Goal: Task Accomplishment & Management: Complete application form

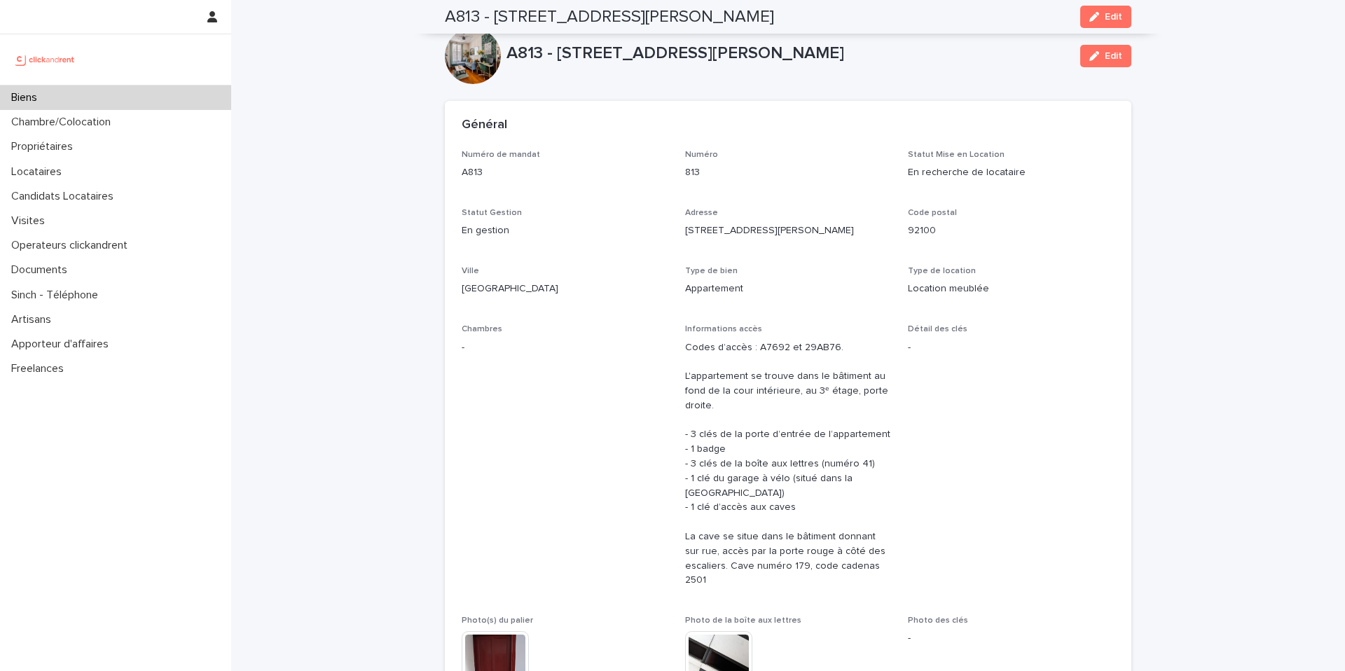
scroll to position [5539, 0]
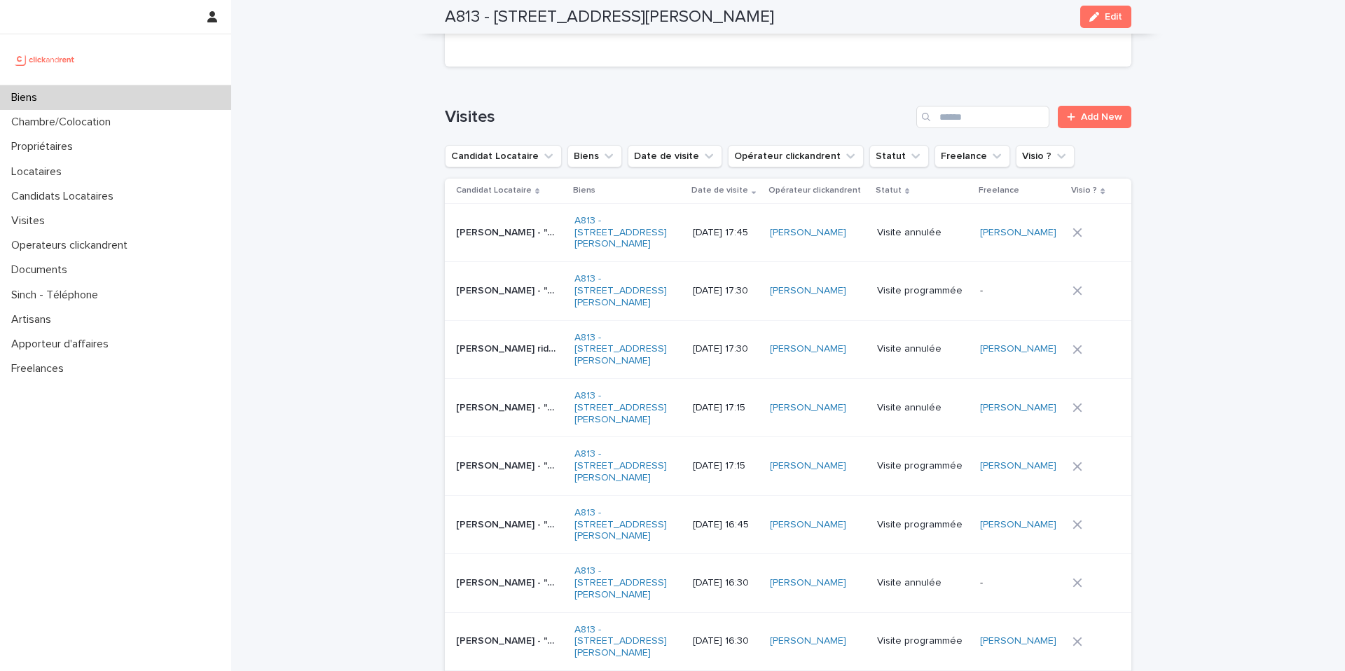
click at [172, 96] on div "Biens" at bounding box center [115, 97] width 231 height 25
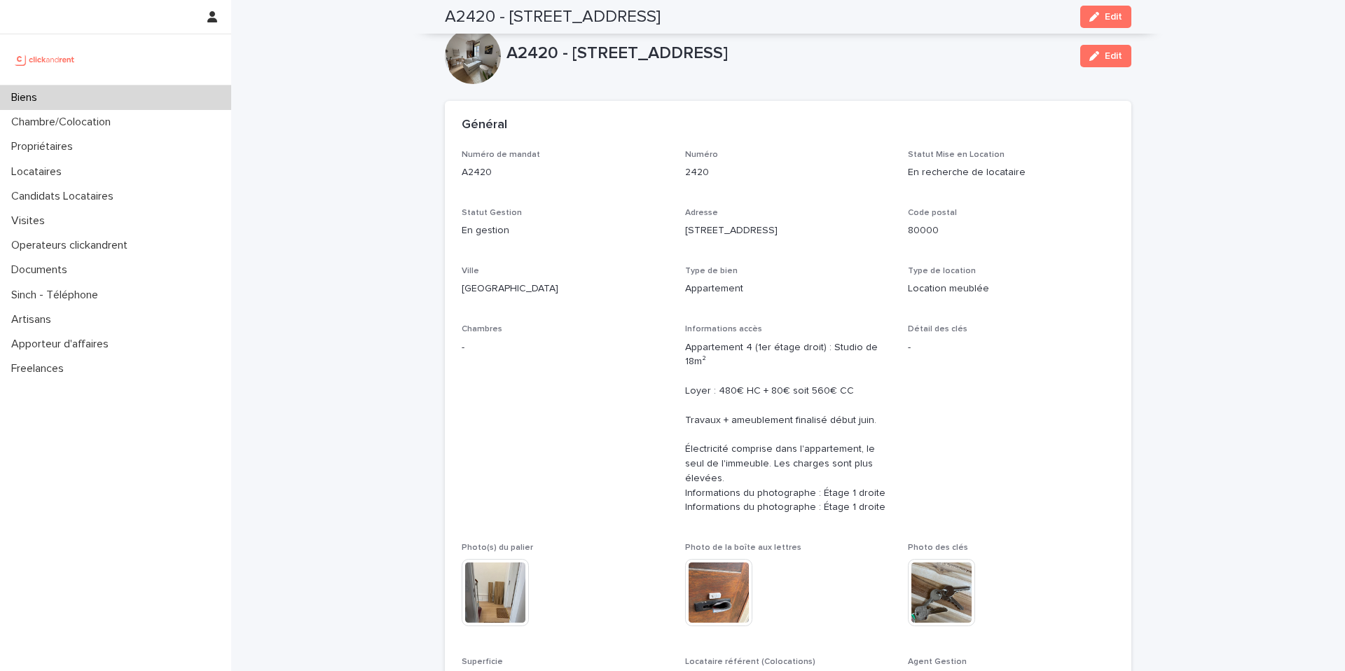
scroll to position [872, 0]
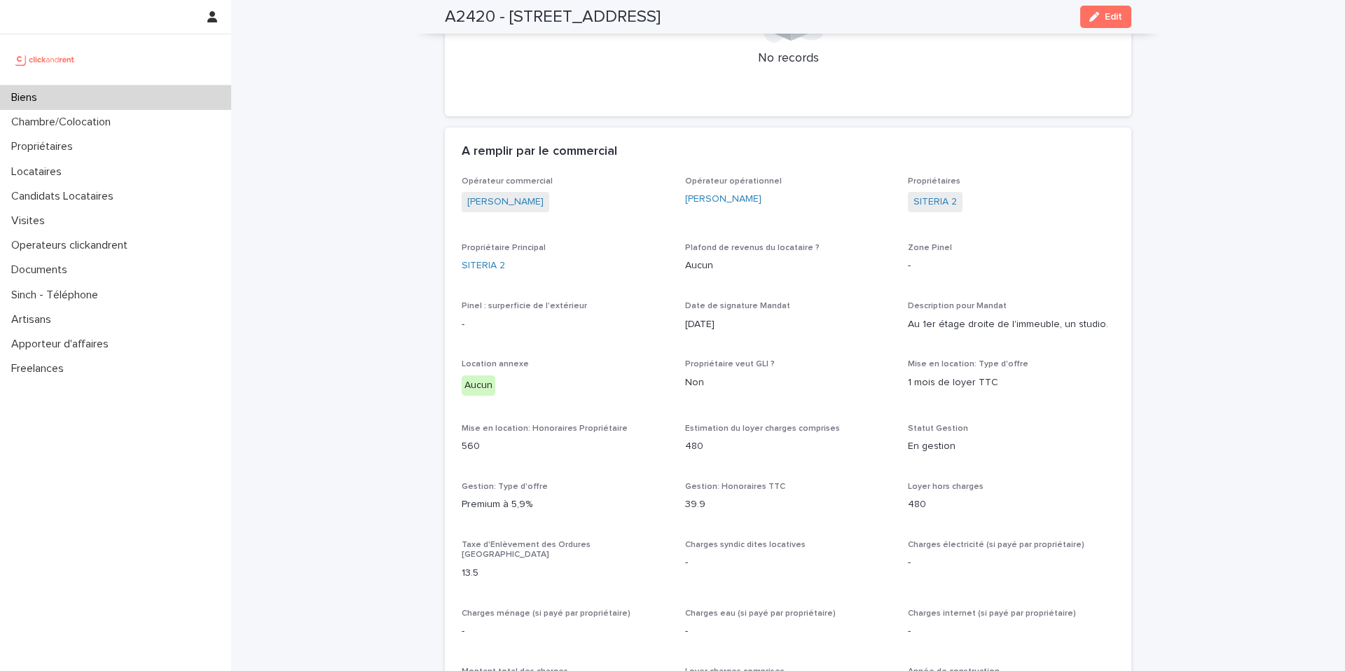
click at [90, 107] on div "Biens" at bounding box center [115, 97] width 231 height 25
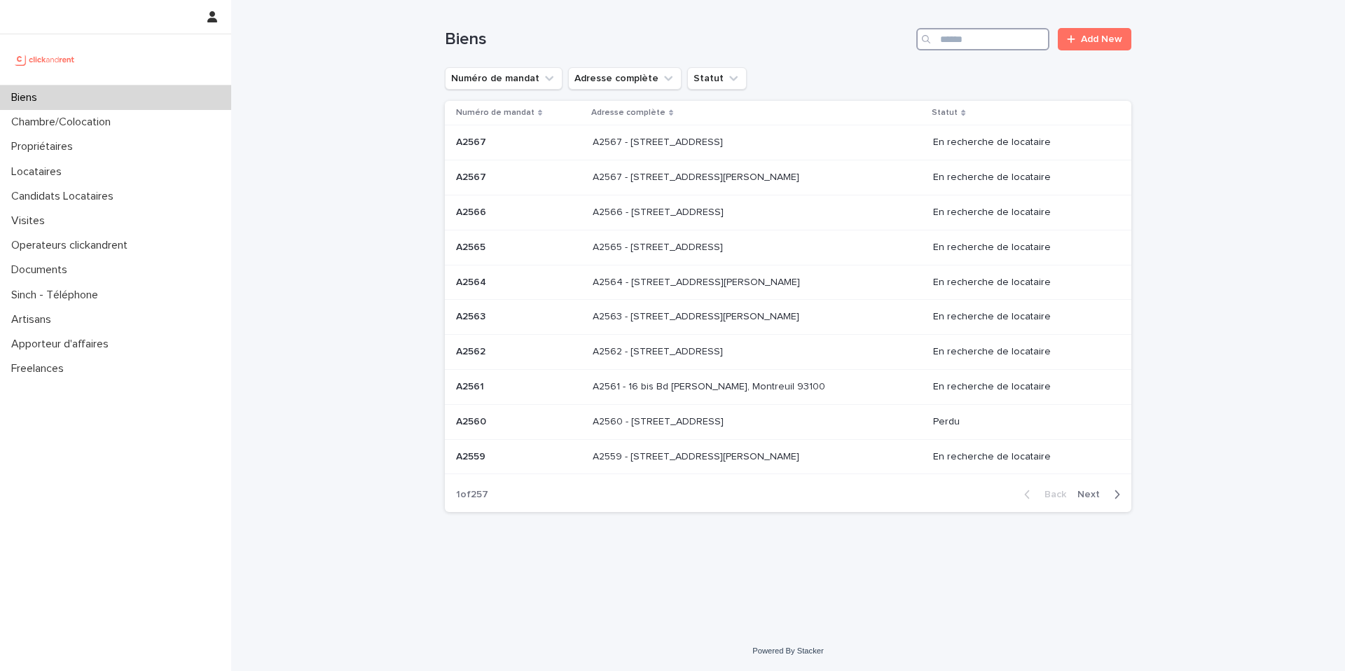
click at [969, 39] on input "Search" at bounding box center [983, 39] width 133 height 22
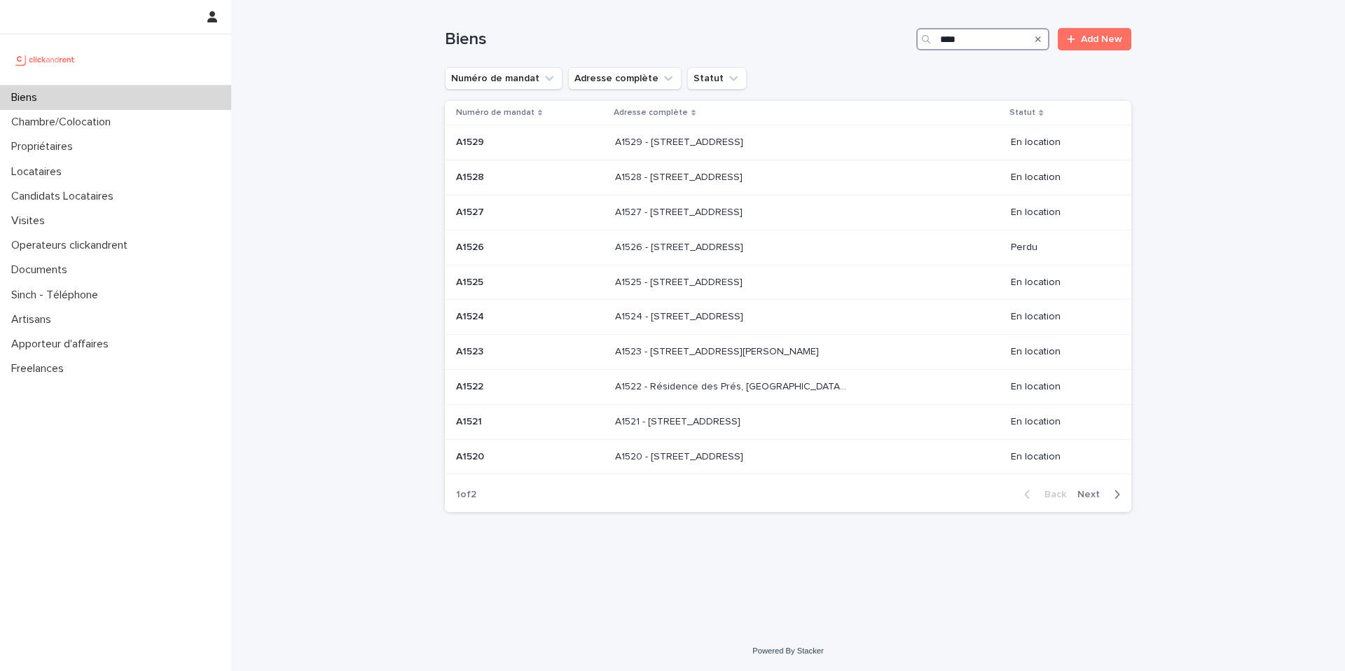
type input "****"
click at [1094, 500] on button "Next" at bounding box center [1102, 494] width 60 height 13
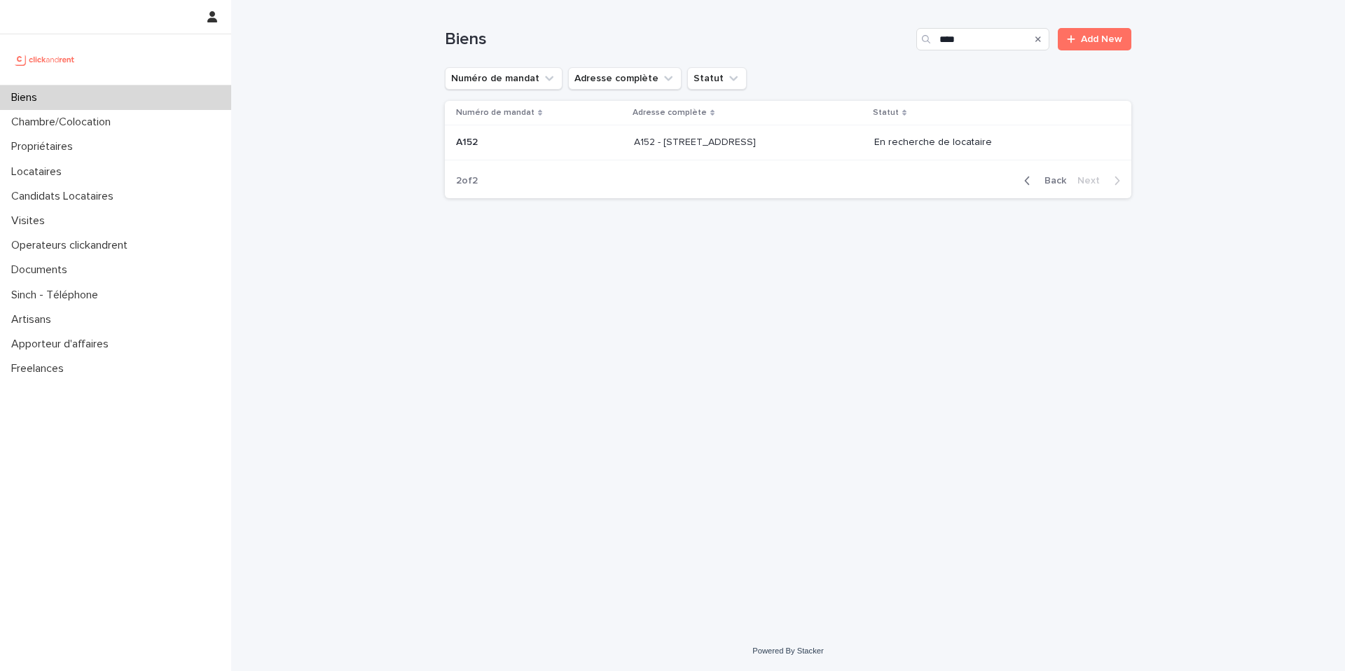
click at [533, 131] on div "A152 A152" at bounding box center [539, 142] width 167 height 23
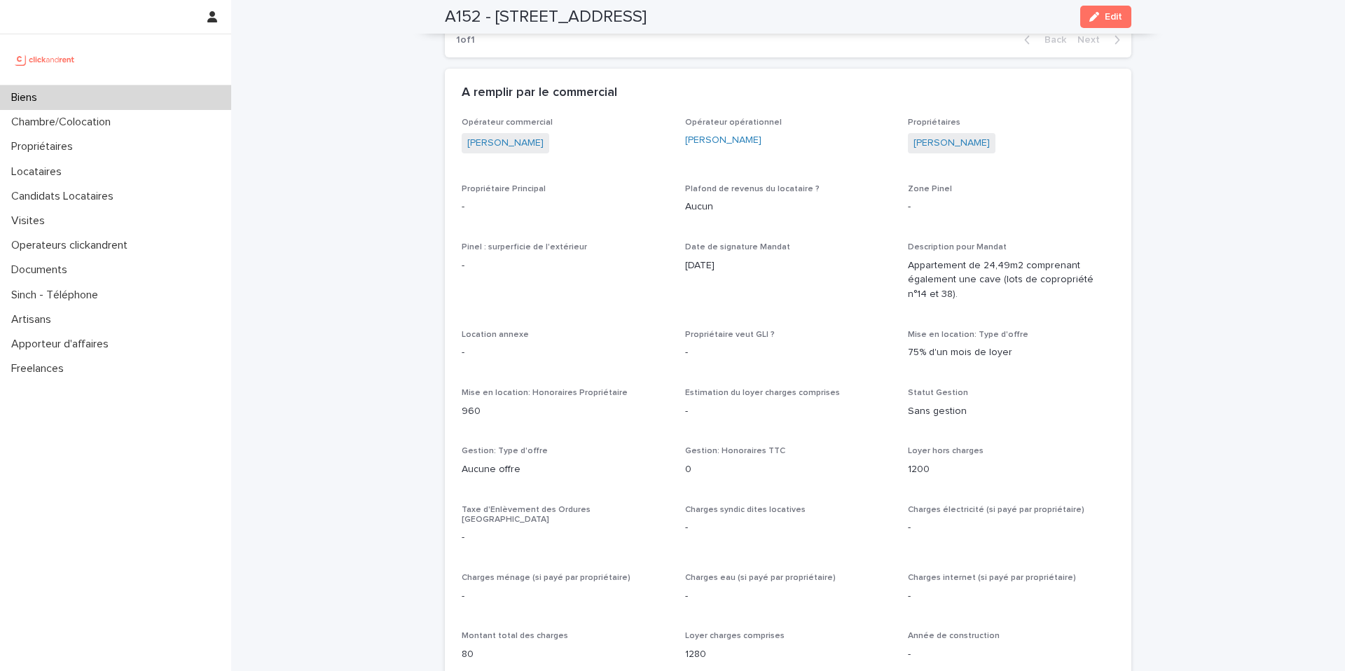
scroll to position [872, 0]
click at [84, 95] on div "Biens" at bounding box center [115, 97] width 231 height 25
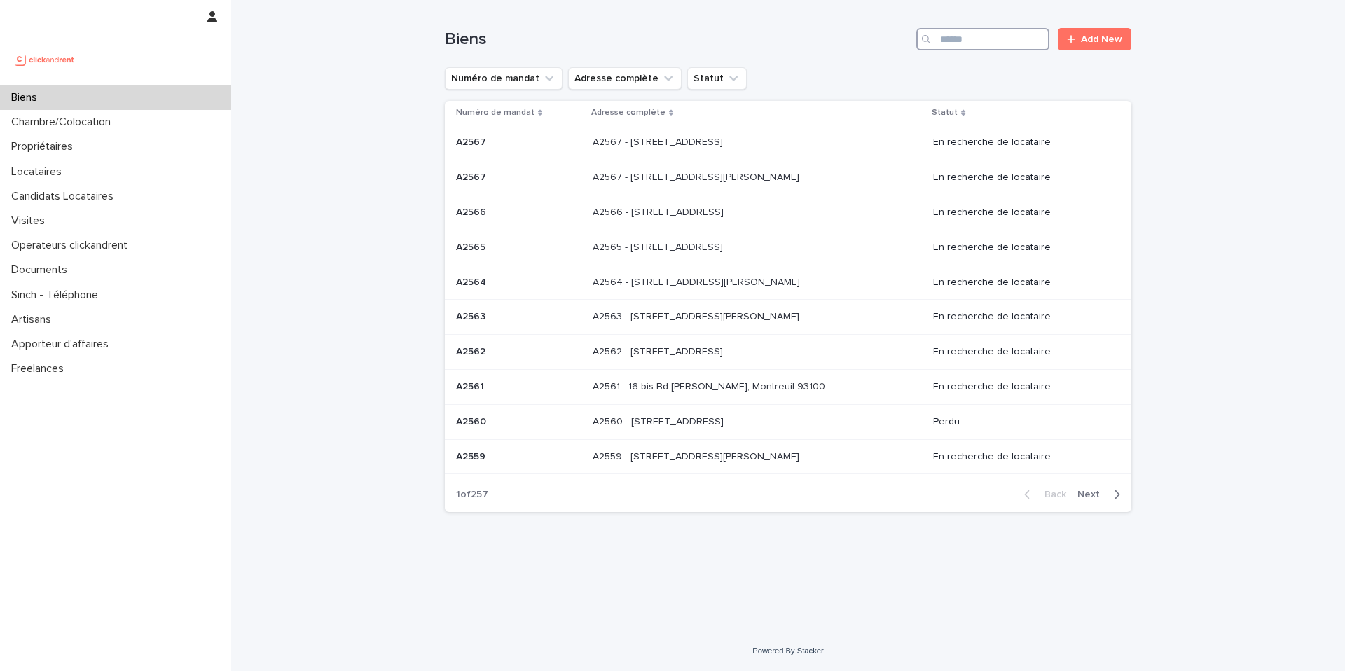
click at [1026, 38] on input "Search" at bounding box center [983, 39] width 133 height 22
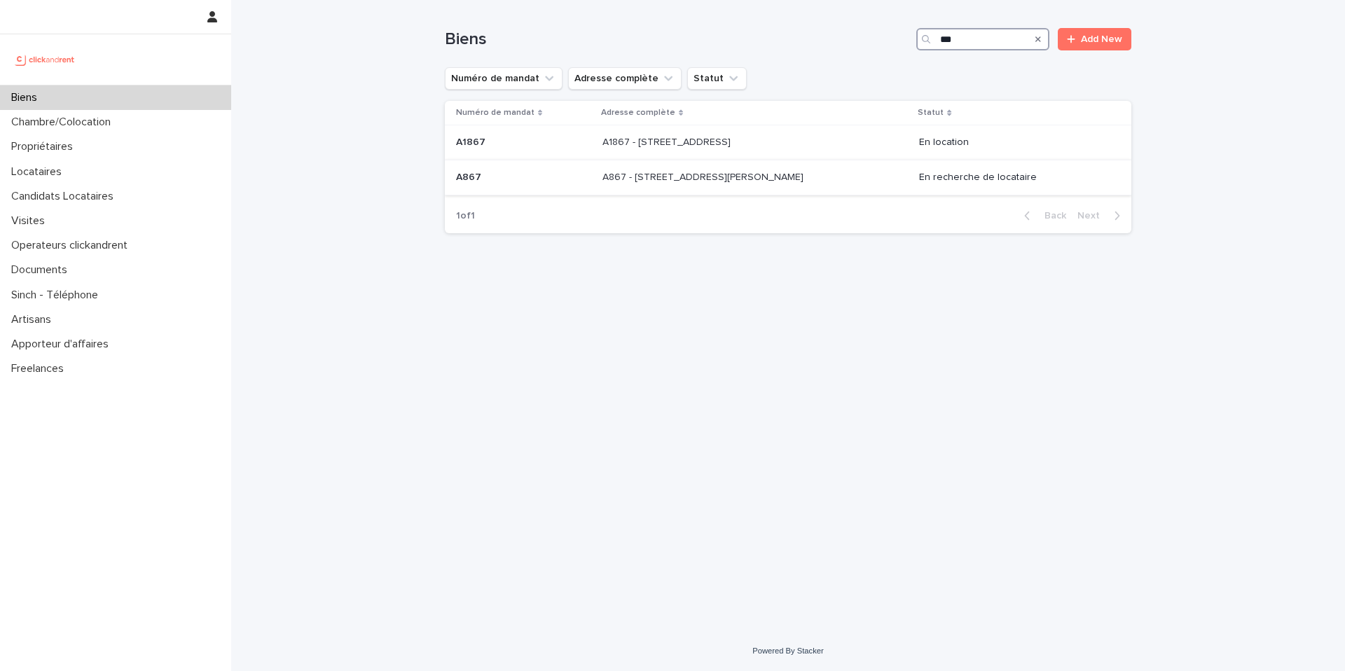
type input "***"
click at [726, 177] on p "A867 - [STREET_ADDRESS][PERSON_NAME]" at bounding box center [705, 176] width 204 height 15
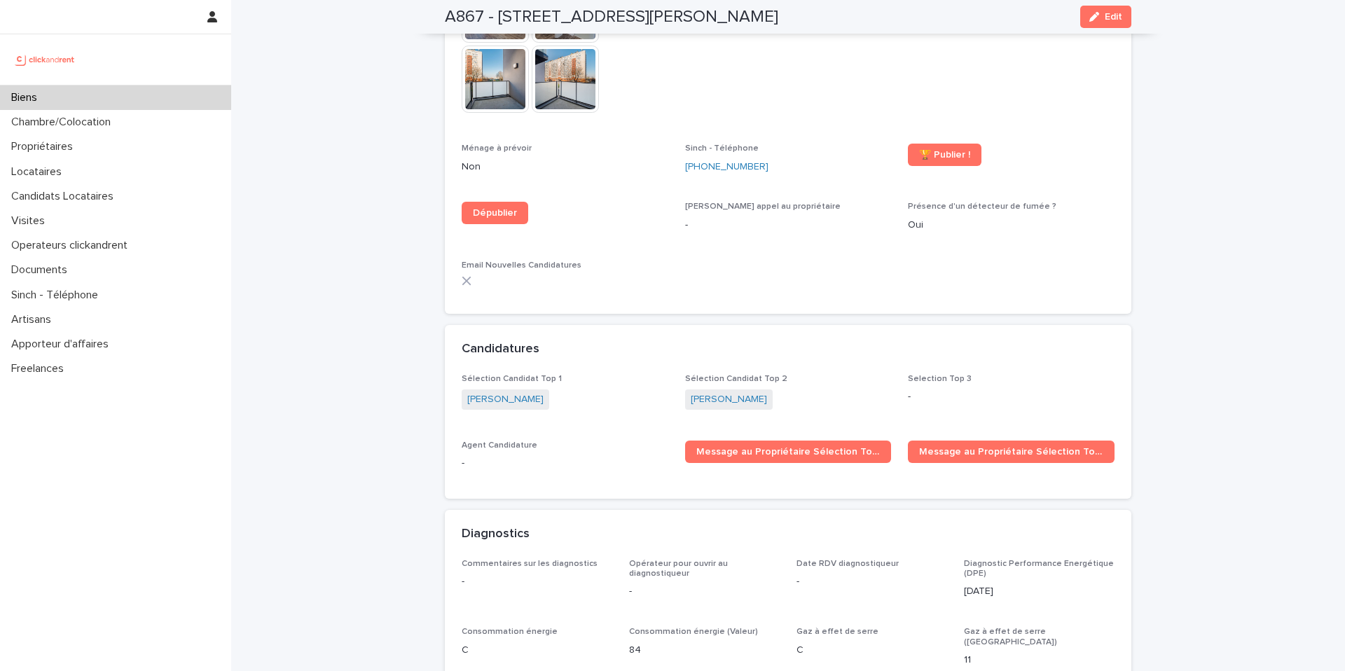
scroll to position [945, 0]
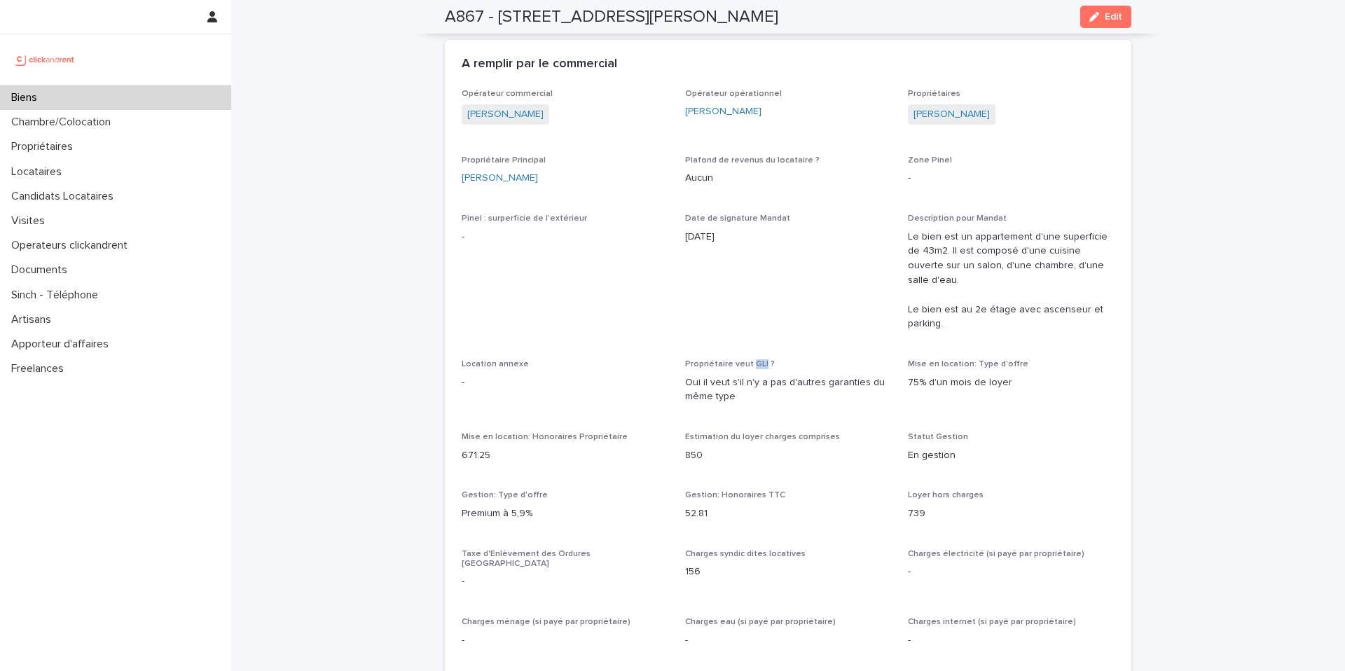
click at [96, 105] on div "Biens" at bounding box center [115, 97] width 231 height 25
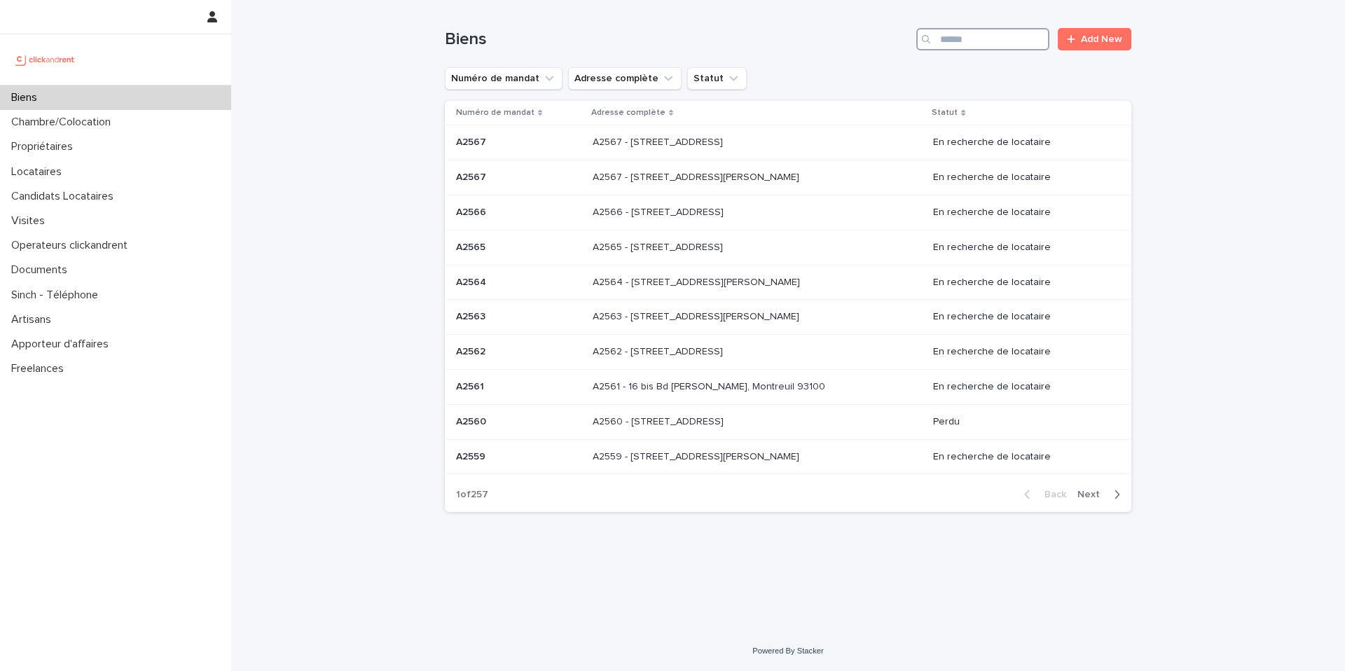
click at [961, 41] on input "Search" at bounding box center [983, 39] width 133 height 22
click at [971, 43] on input "Search" at bounding box center [983, 39] width 133 height 22
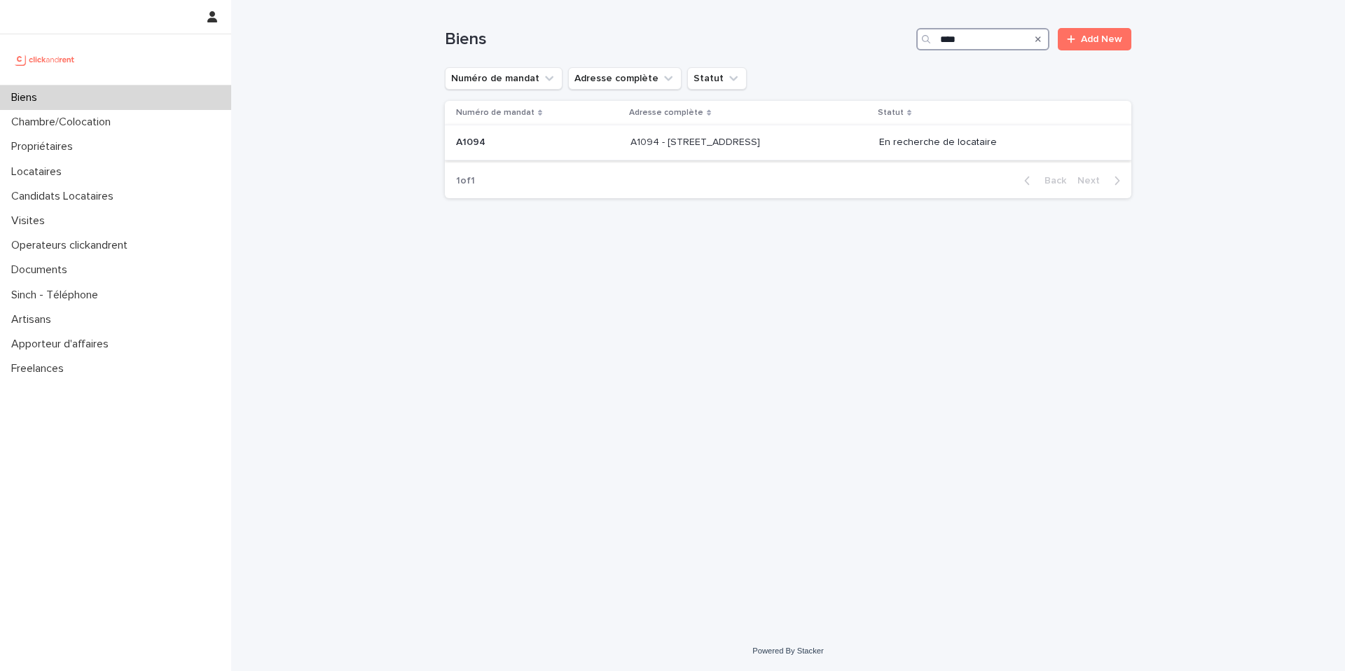
type input "****"
click at [778, 142] on p at bounding box center [747, 143] width 233 height 12
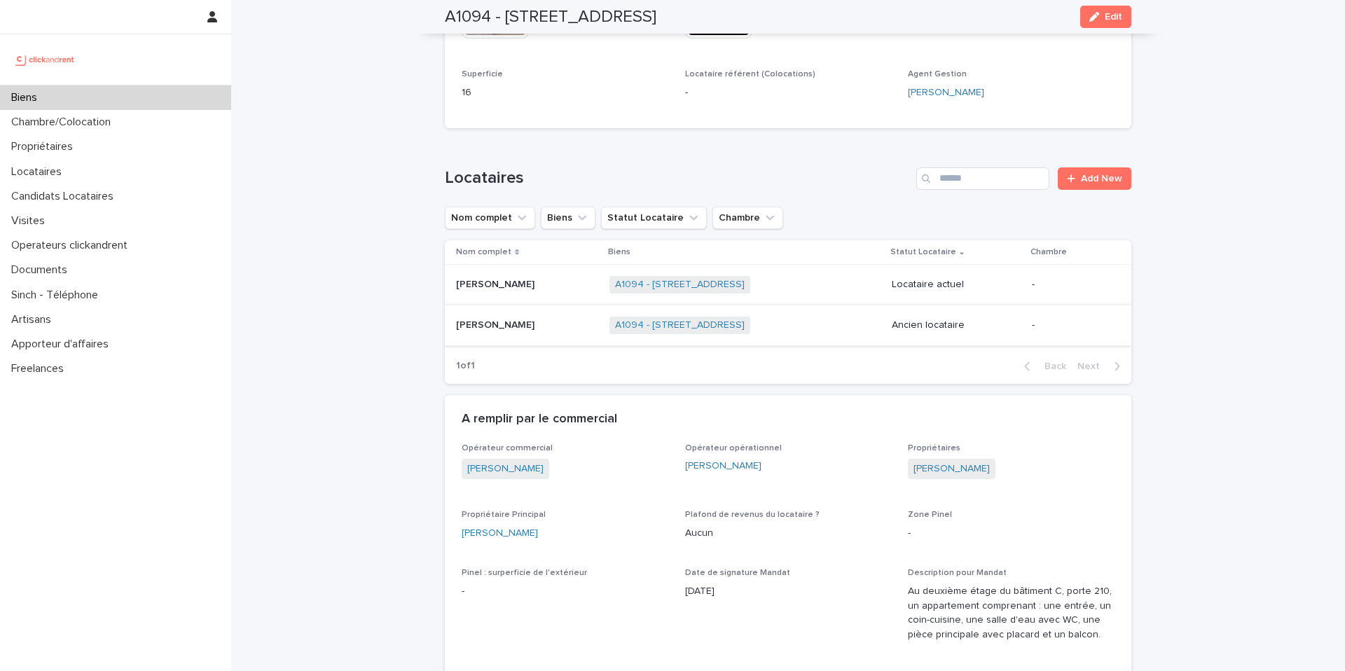
scroll to position [353, 0]
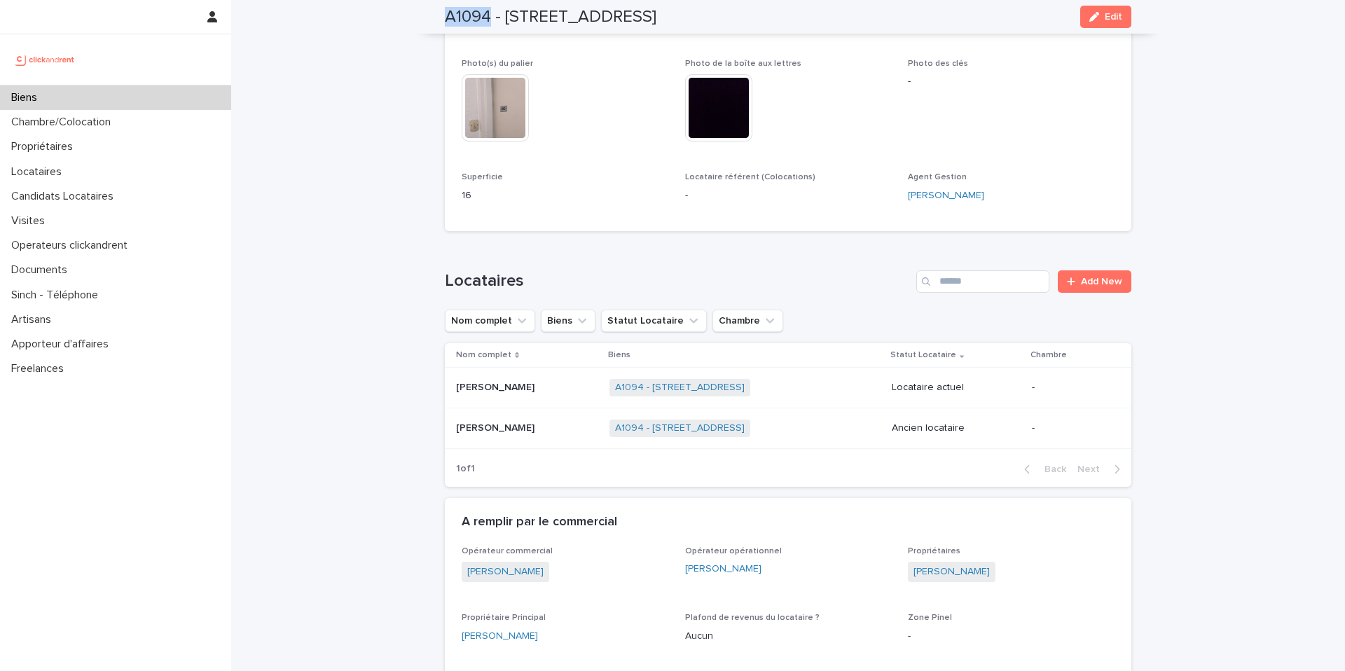
drag, startPoint x: 486, startPoint y: 15, endPoint x: 439, endPoint y: 13, distance: 46.3
click at [445, 13] on h2 "A1094 - 17 rue Dunois, Paris 75013" at bounding box center [551, 17] width 212 height 20
copy h2 "A1094"
click at [138, 100] on div "Biens" at bounding box center [115, 97] width 231 height 25
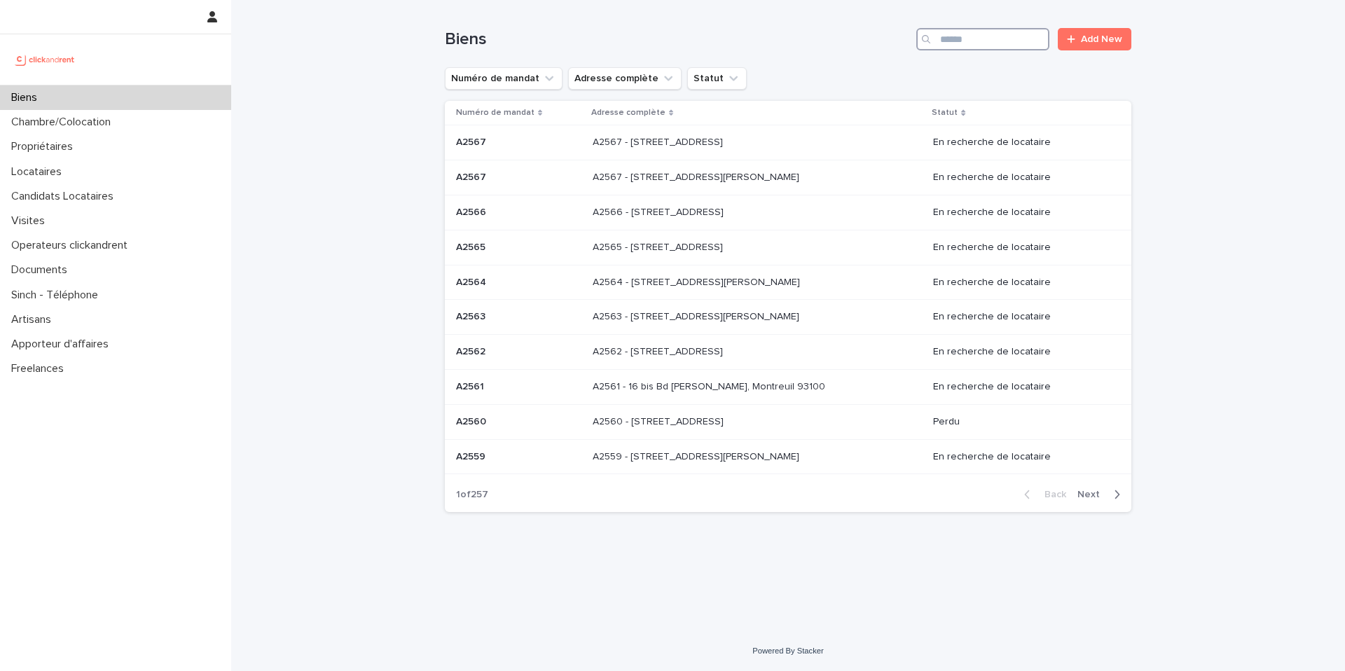
click at [1027, 39] on input "Search" at bounding box center [983, 39] width 133 height 22
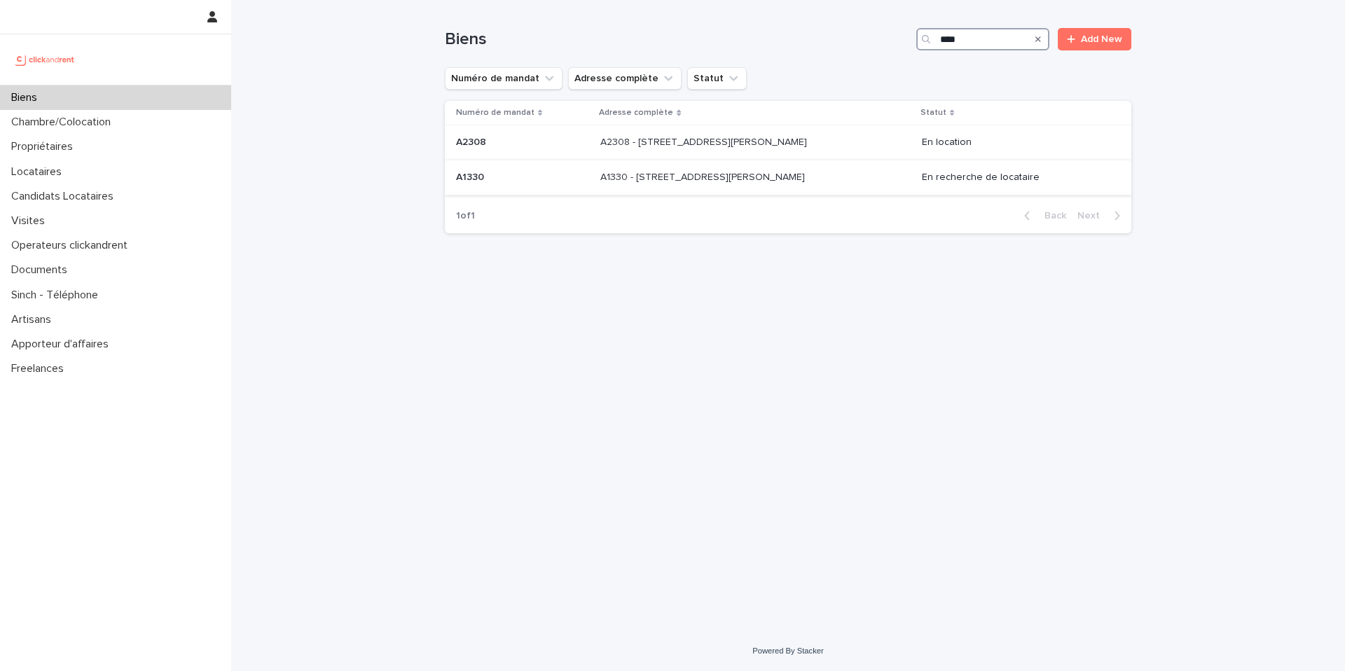
type input "****"
click at [821, 179] on p at bounding box center [716, 178] width 233 height 12
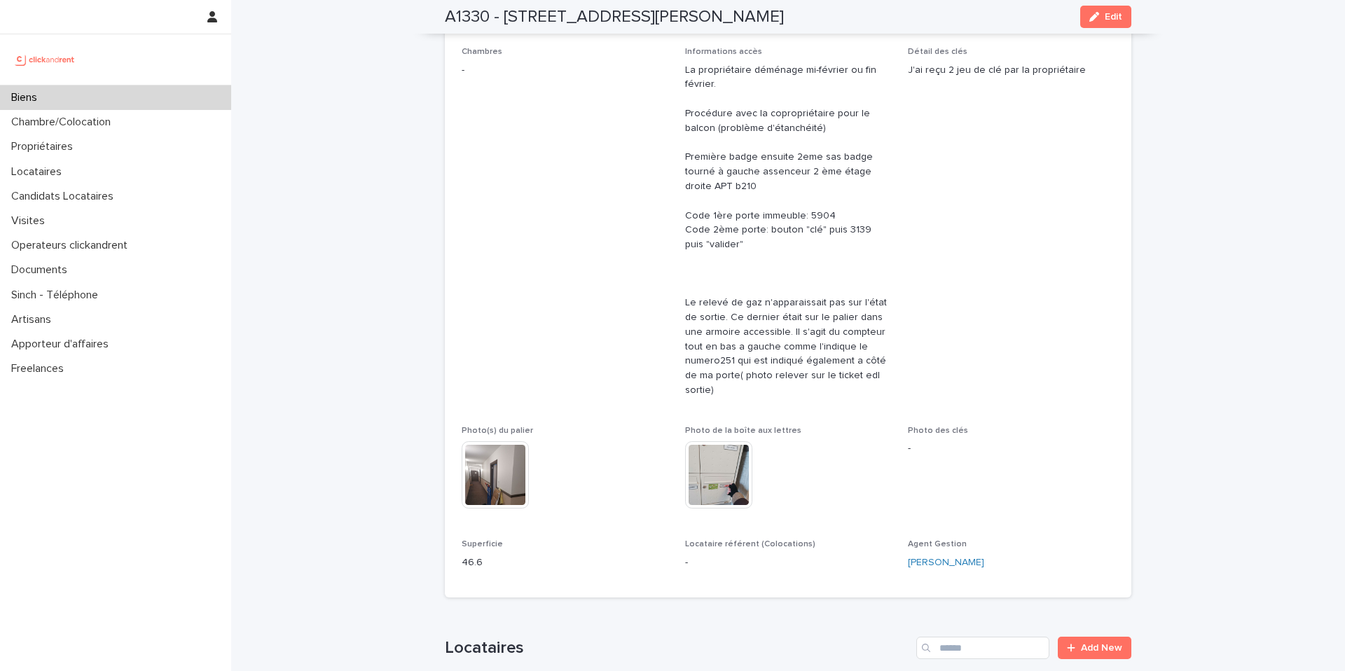
scroll to position [1146, 0]
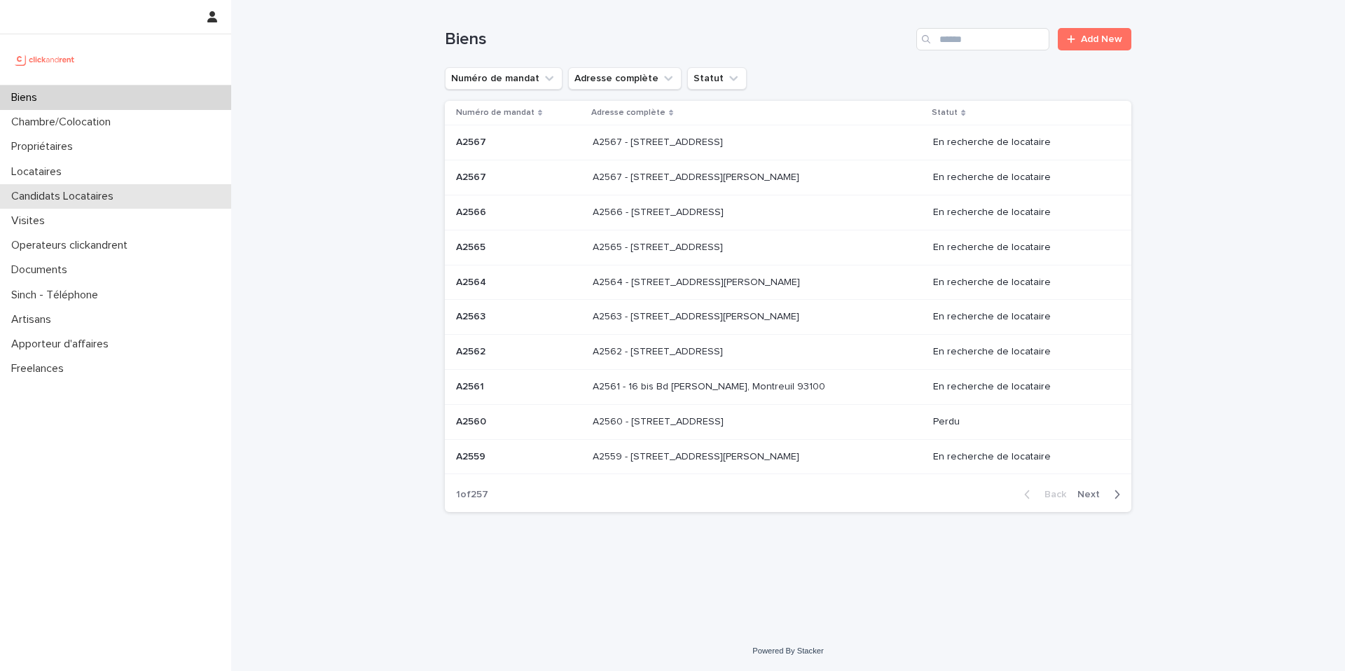
click at [75, 204] on div "Candidats Locataires" at bounding box center [115, 196] width 231 height 25
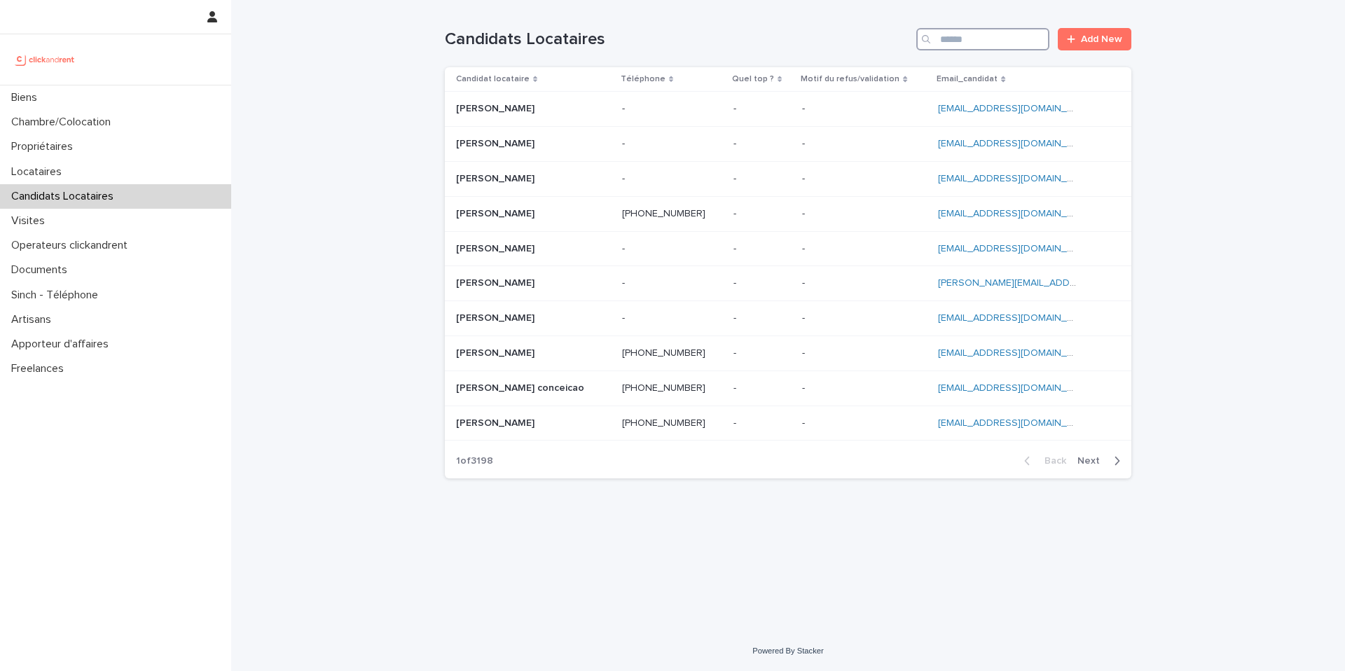
click at [992, 34] on input "Search" at bounding box center [983, 39] width 133 height 22
paste input "**********"
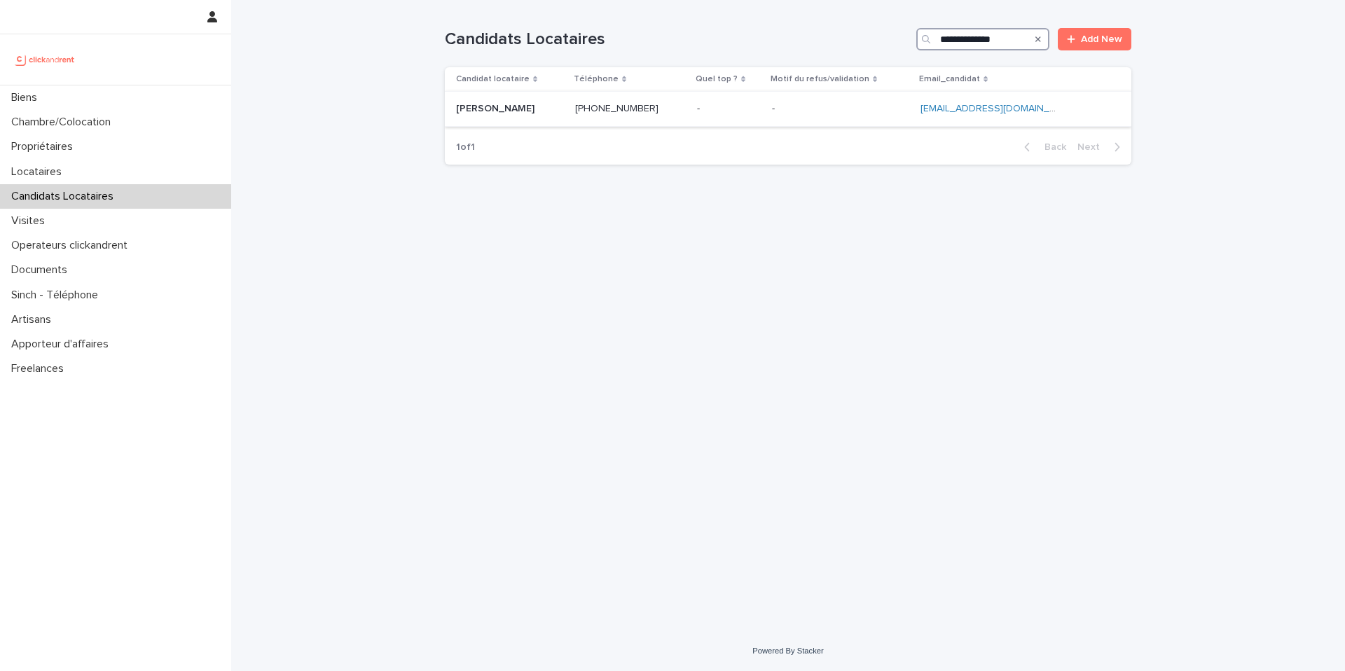
type input "**********"
click at [547, 119] on div "[PERSON_NAME] [PERSON_NAME]" at bounding box center [510, 108] width 108 height 23
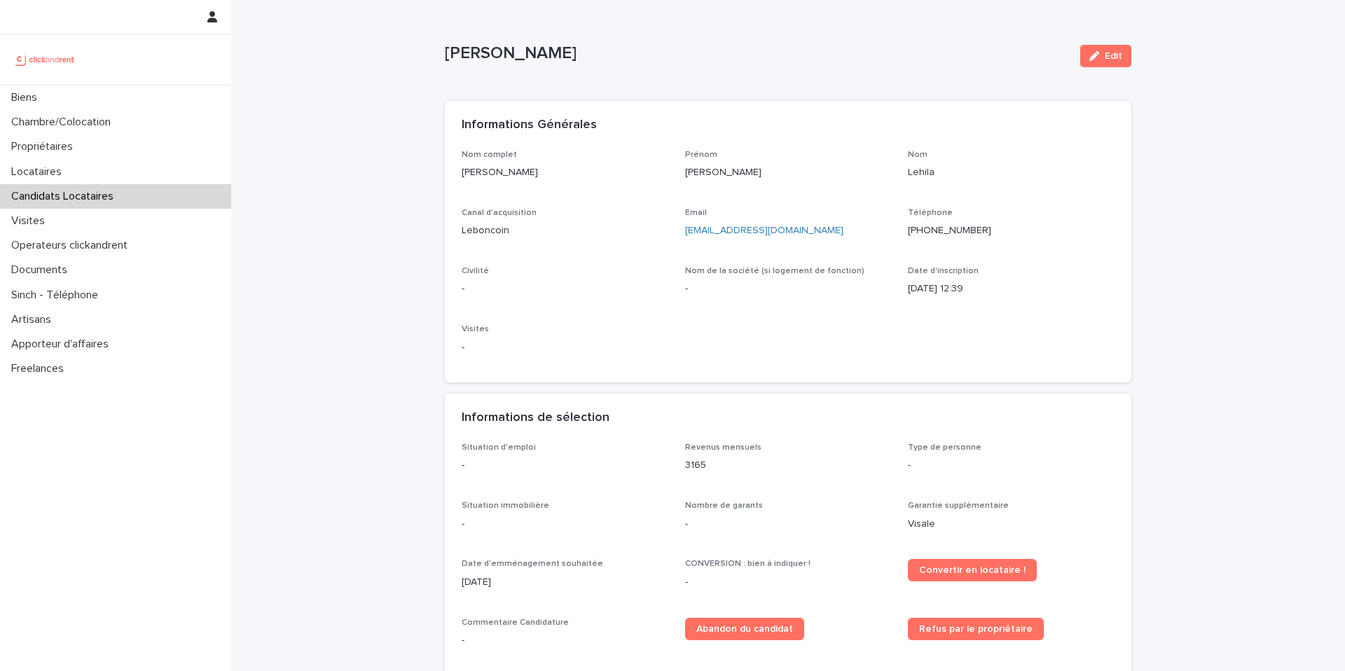
drag, startPoint x: 1111, startPoint y: 65, endPoint x: 1036, endPoint y: 136, distance: 103.1
click at [1111, 62] on button "Edit" at bounding box center [1105, 56] width 51 height 22
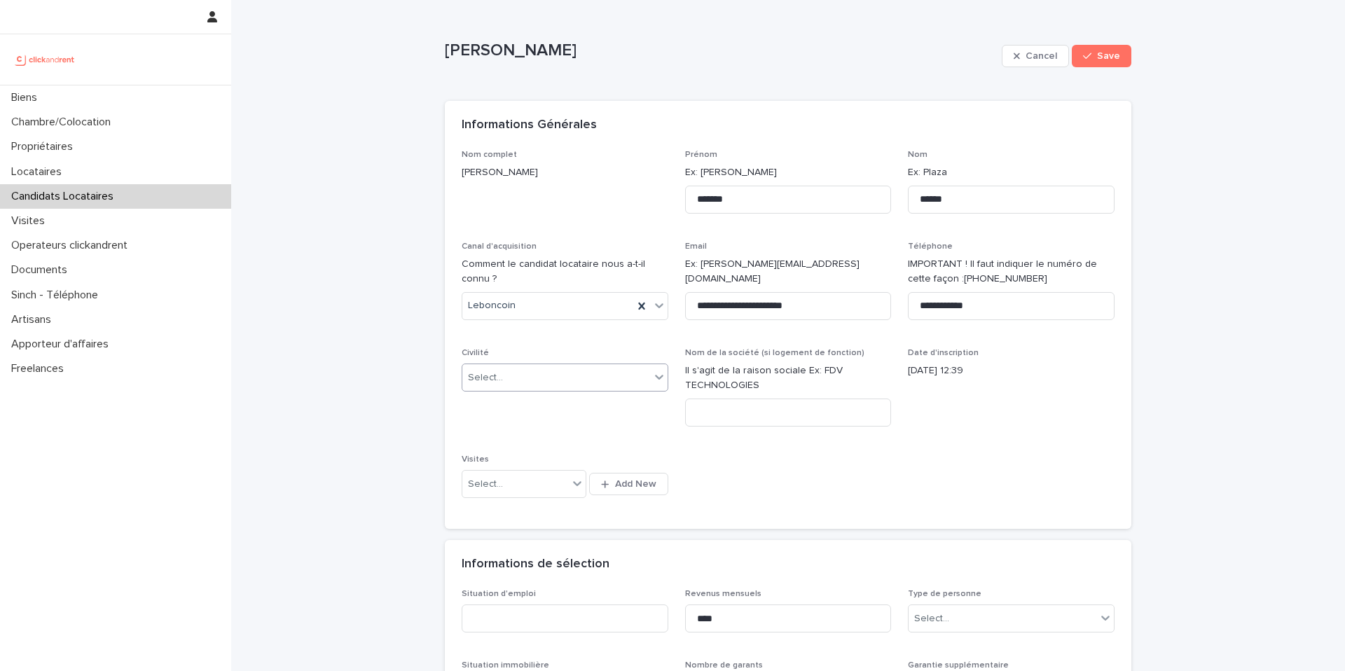
click at [502, 391] on body "**********" at bounding box center [672, 335] width 1345 height 671
click at [497, 408] on div "Madame" at bounding box center [560, 404] width 205 height 25
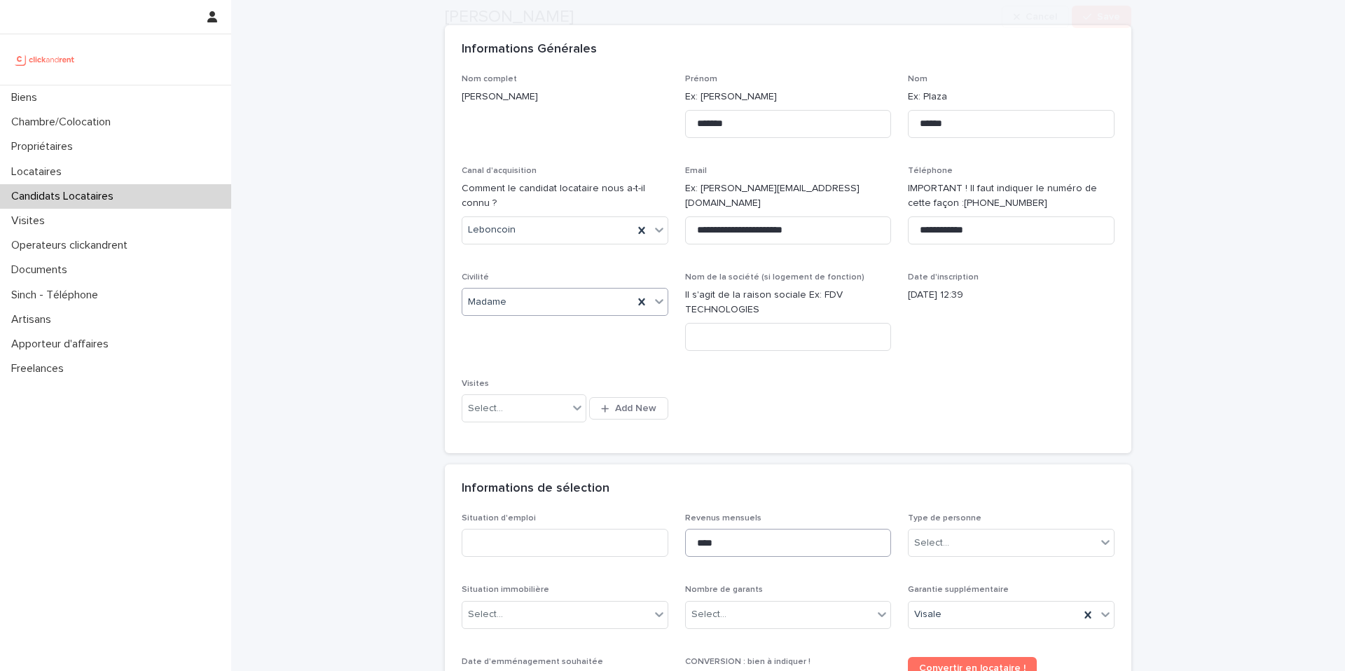
scroll to position [105, 0]
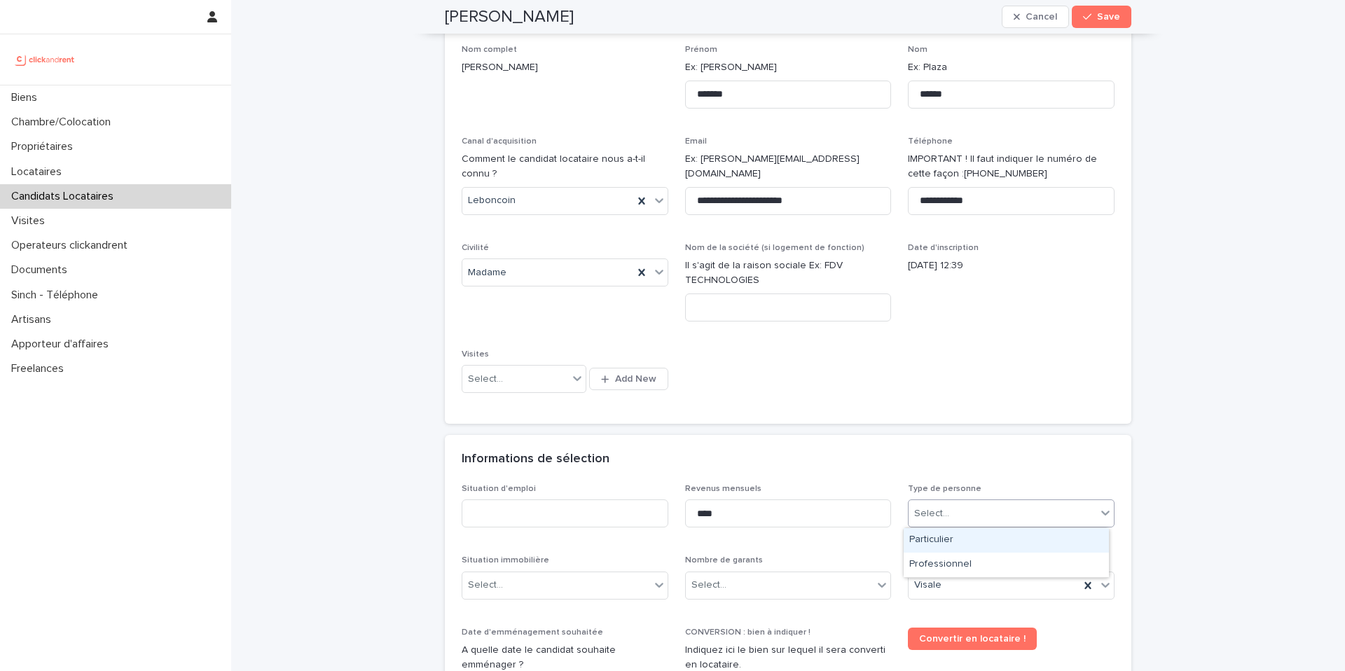
click at [972, 517] on div "Select..." at bounding box center [1003, 513] width 188 height 23
click at [970, 547] on div "Particulier" at bounding box center [1006, 540] width 205 height 25
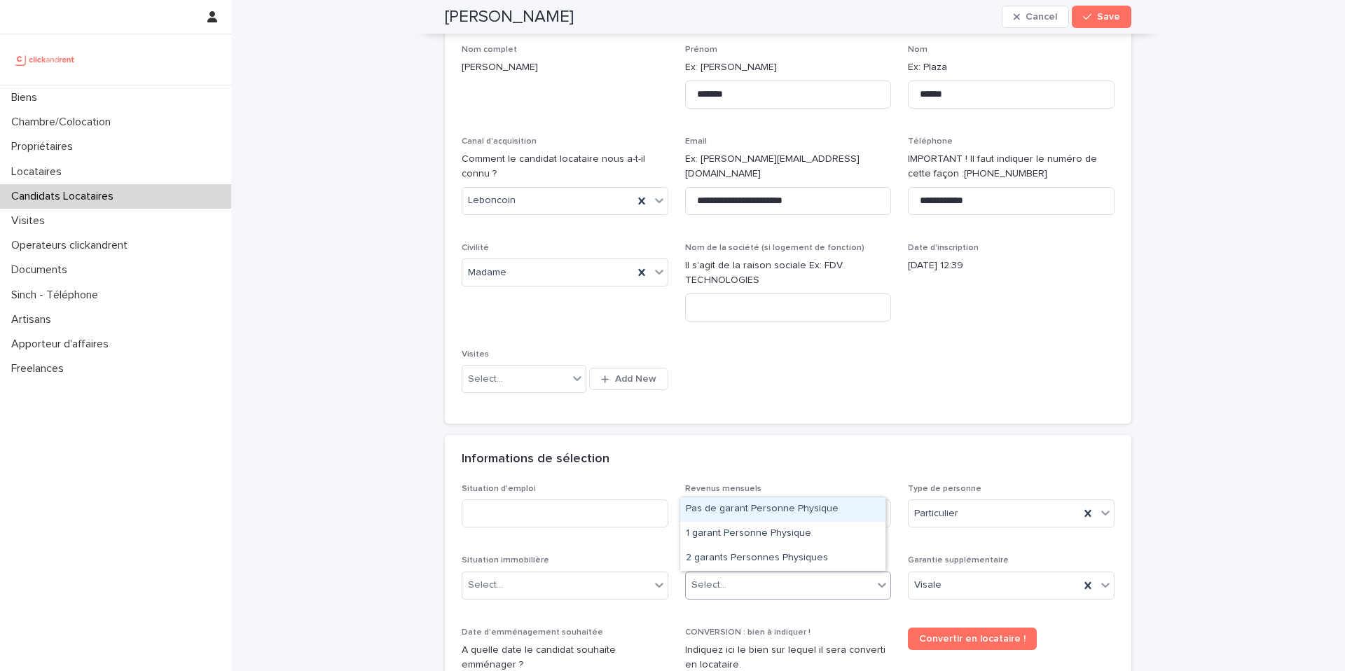
click at [774, 591] on div "Select..." at bounding box center [780, 585] width 188 height 23
click at [743, 514] on div "Pas de garant Personne Physique" at bounding box center [782, 509] width 205 height 25
click at [572, 579] on div "Select..." at bounding box center [556, 585] width 188 height 23
click at [533, 530] on div "Situation d'emploi" at bounding box center [565, 511] width 207 height 55
click at [534, 522] on input at bounding box center [565, 514] width 207 height 28
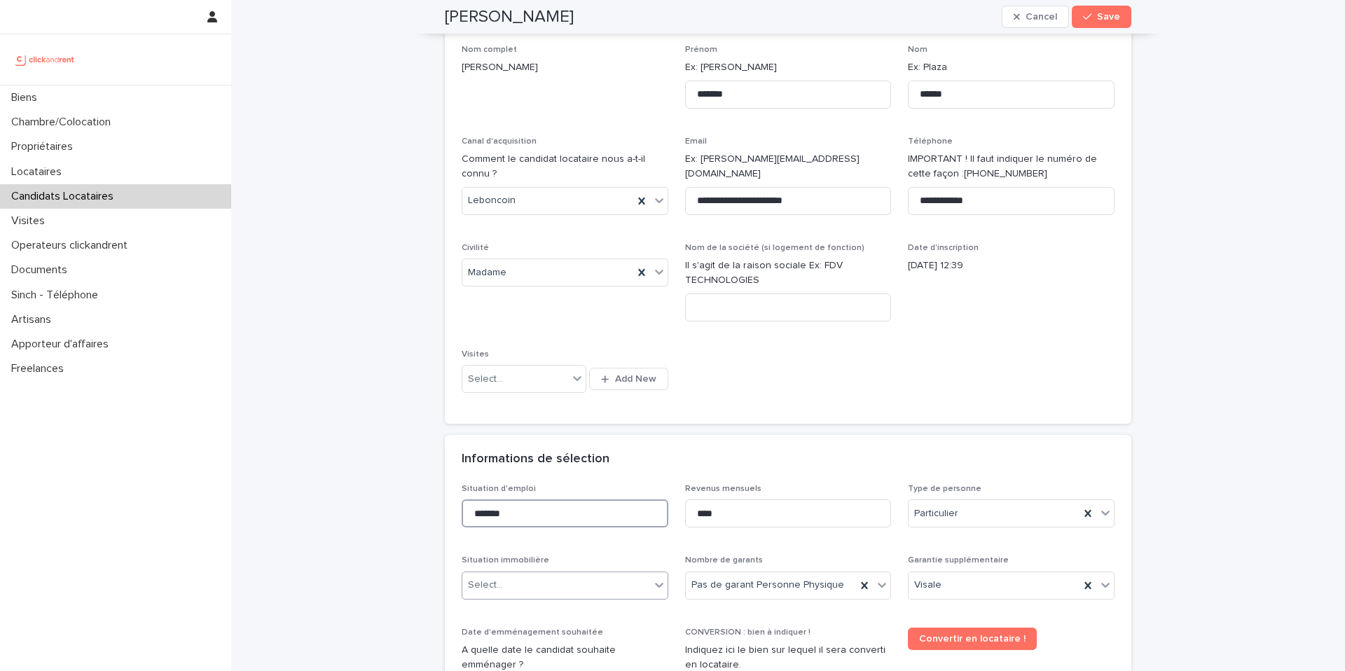
type input "*******"
click at [533, 591] on div "Select..." at bounding box center [556, 585] width 188 height 23
click at [509, 538] on div "Locataire" at bounding box center [560, 534] width 205 height 25
click at [755, 519] on input "****" at bounding box center [788, 514] width 207 height 28
drag, startPoint x: 725, startPoint y: 517, endPoint x: 701, endPoint y: 515, distance: 24.6
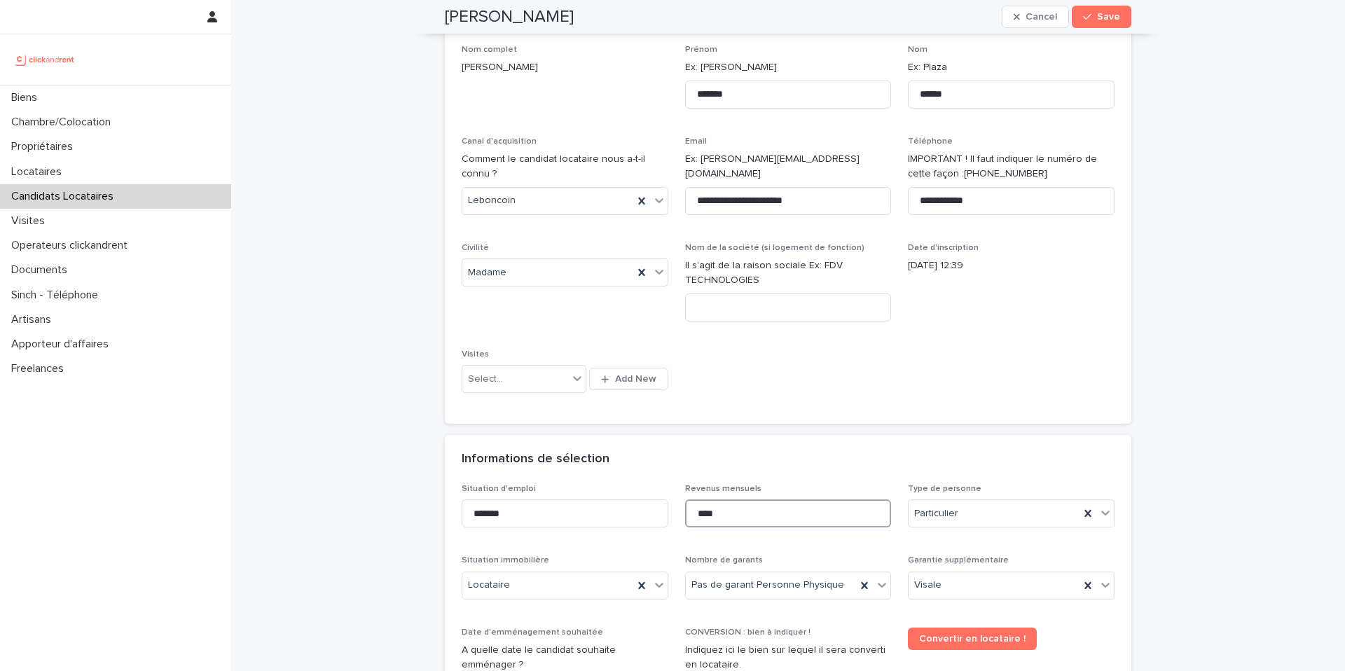
click at [701, 515] on input "****" at bounding box center [788, 514] width 207 height 28
type input "****"
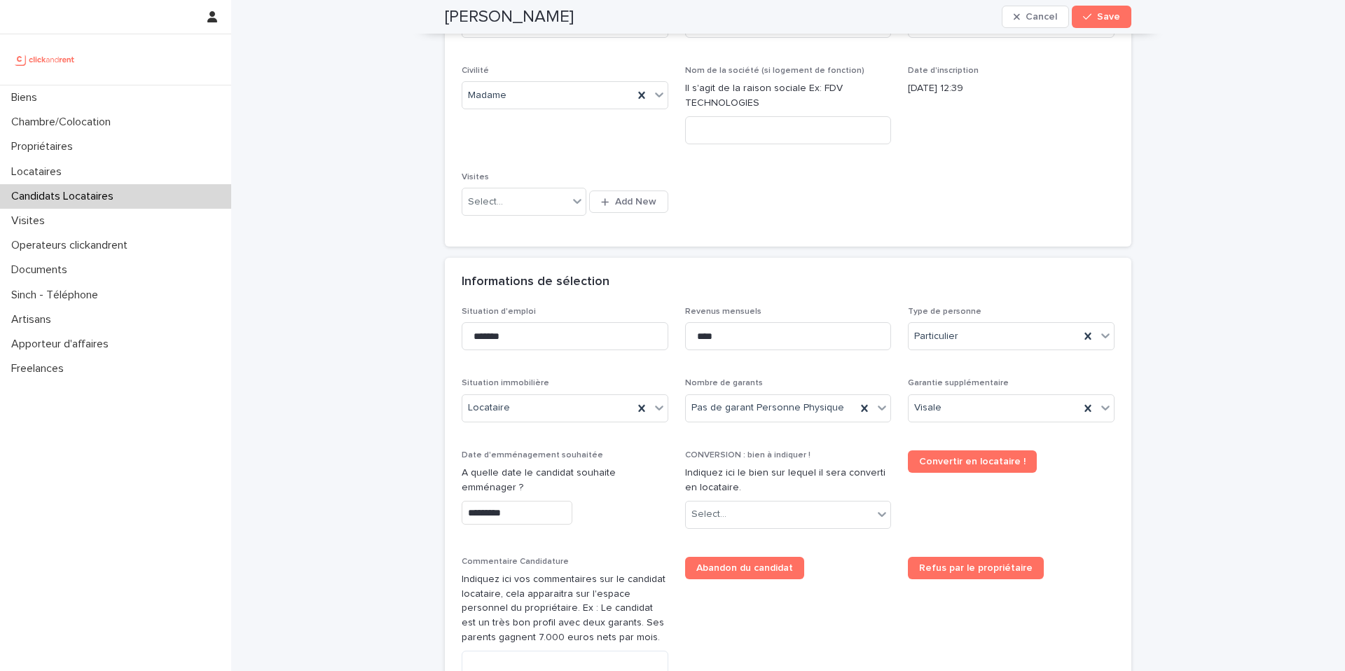
scroll to position [304, 0]
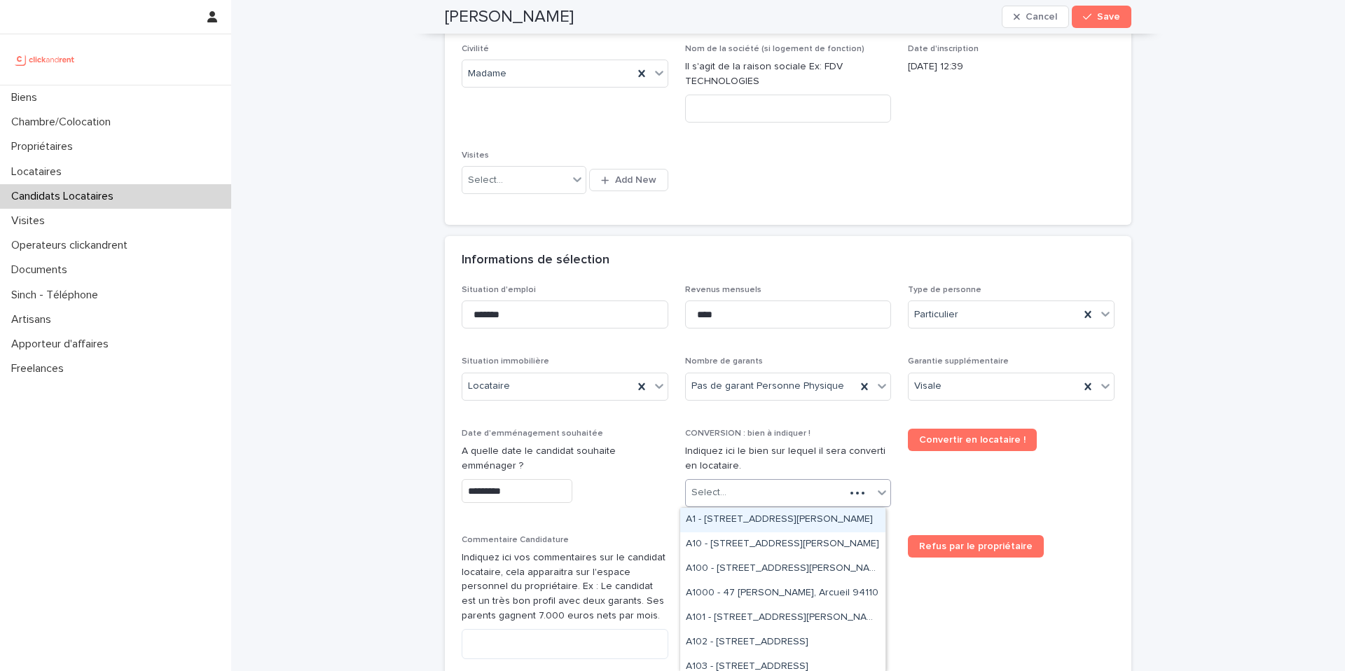
click at [730, 495] on div "Select..." at bounding box center [766, 492] width 160 height 23
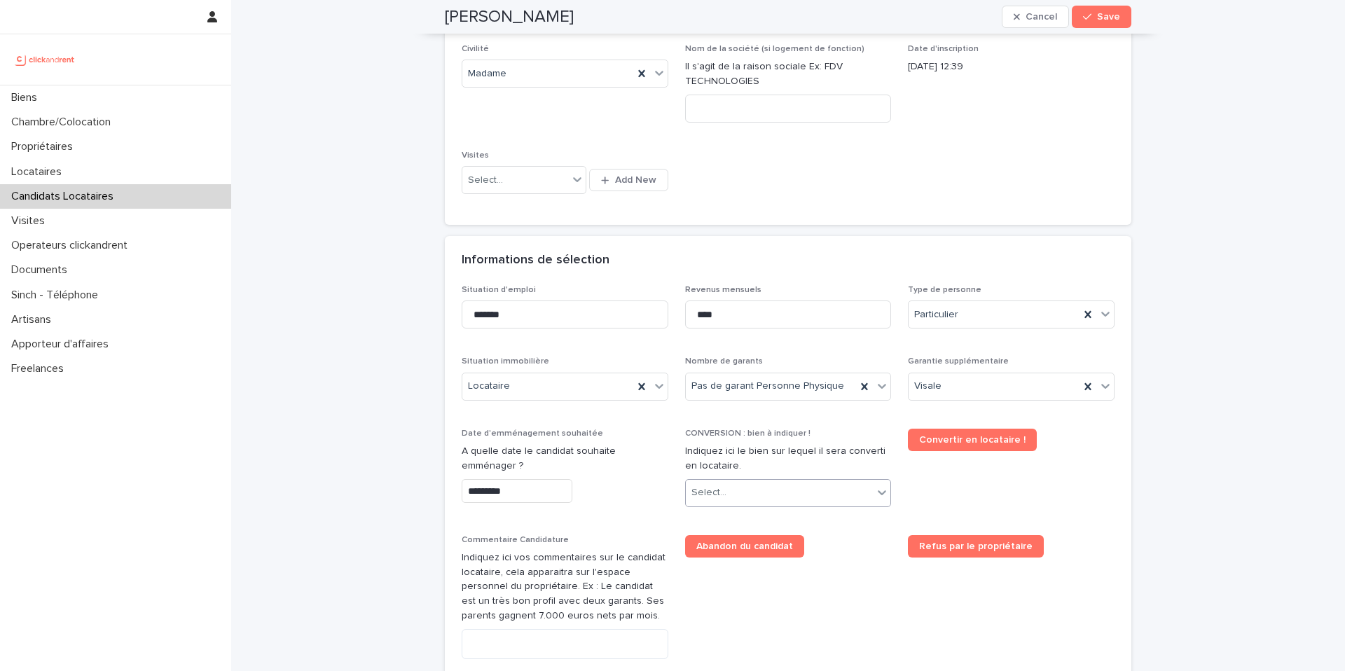
click at [725, 491] on div "Select..." at bounding box center [780, 492] width 188 height 23
click at [701, 494] on input "****" at bounding box center [705, 493] width 24 height 12
type input "***"
click at [737, 544] on div "A867 - [STREET_ADDRESS][PERSON_NAME]" at bounding box center [782, 545] width 205 height 25
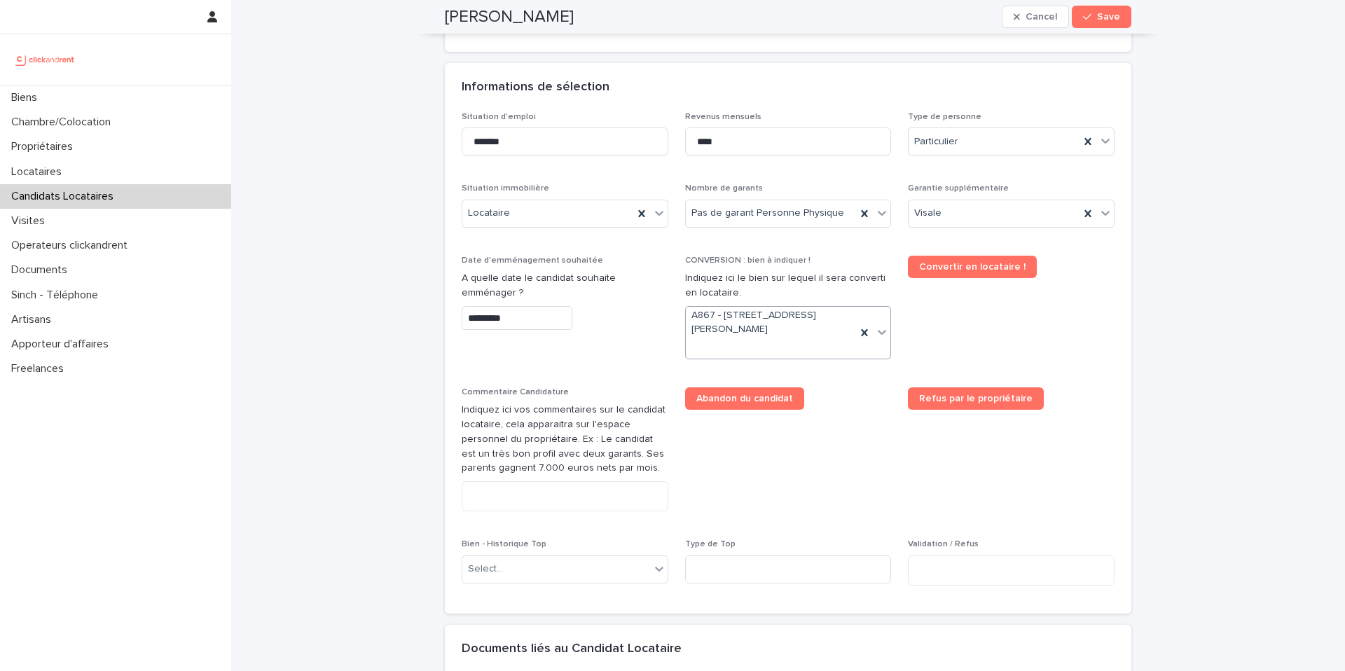
scroll to position [685, 0]
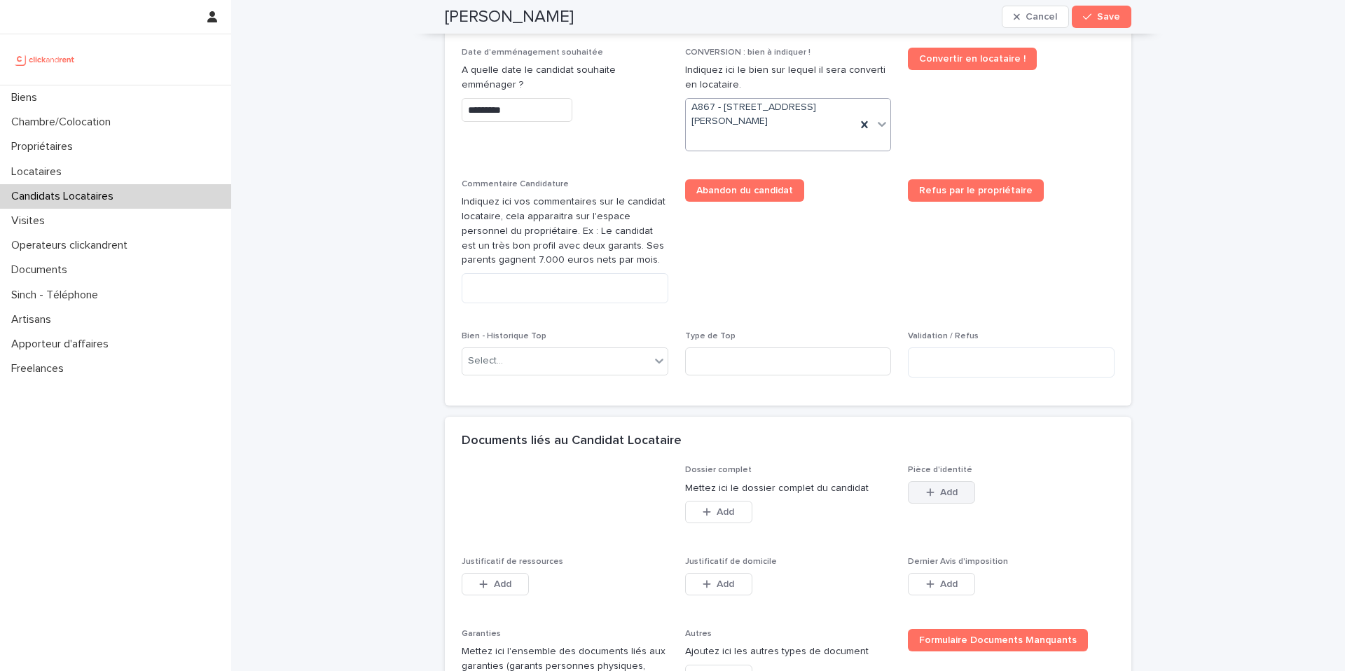
click at [952, 493] on span "Add" at bounding box center [949, 493] width 18 height 10
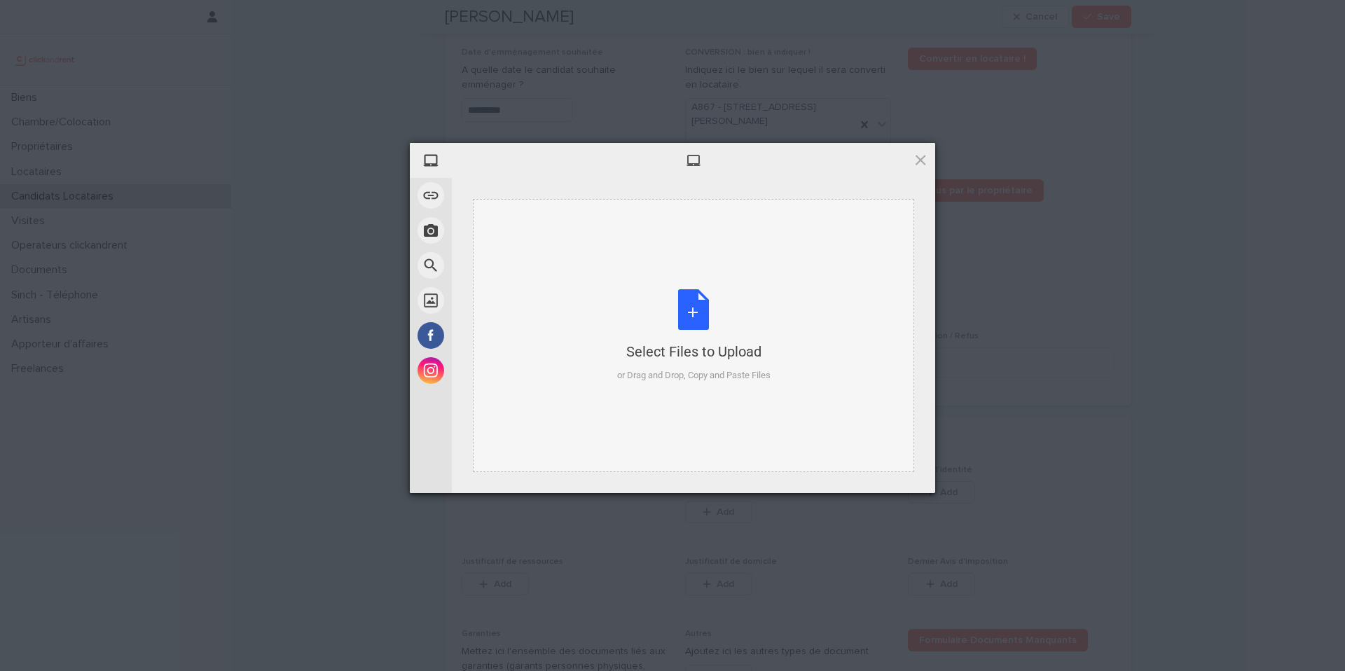
click at [605, 387] on div "Select Files to Upload or Drag and Drop, Copy and Paste Files" at bounding box center [693, 335] width 441 height 273
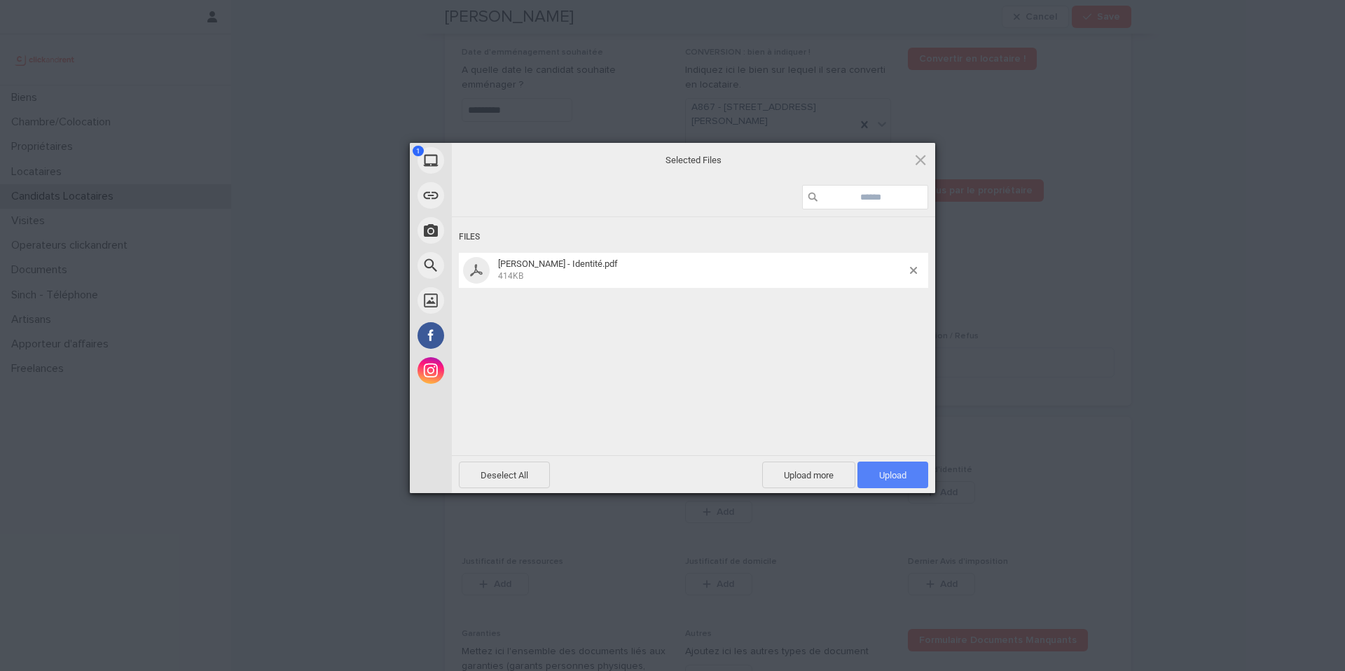
click at [872, 471] on span "Upload 1" at bounding box center [893, 475] width 71 height 27
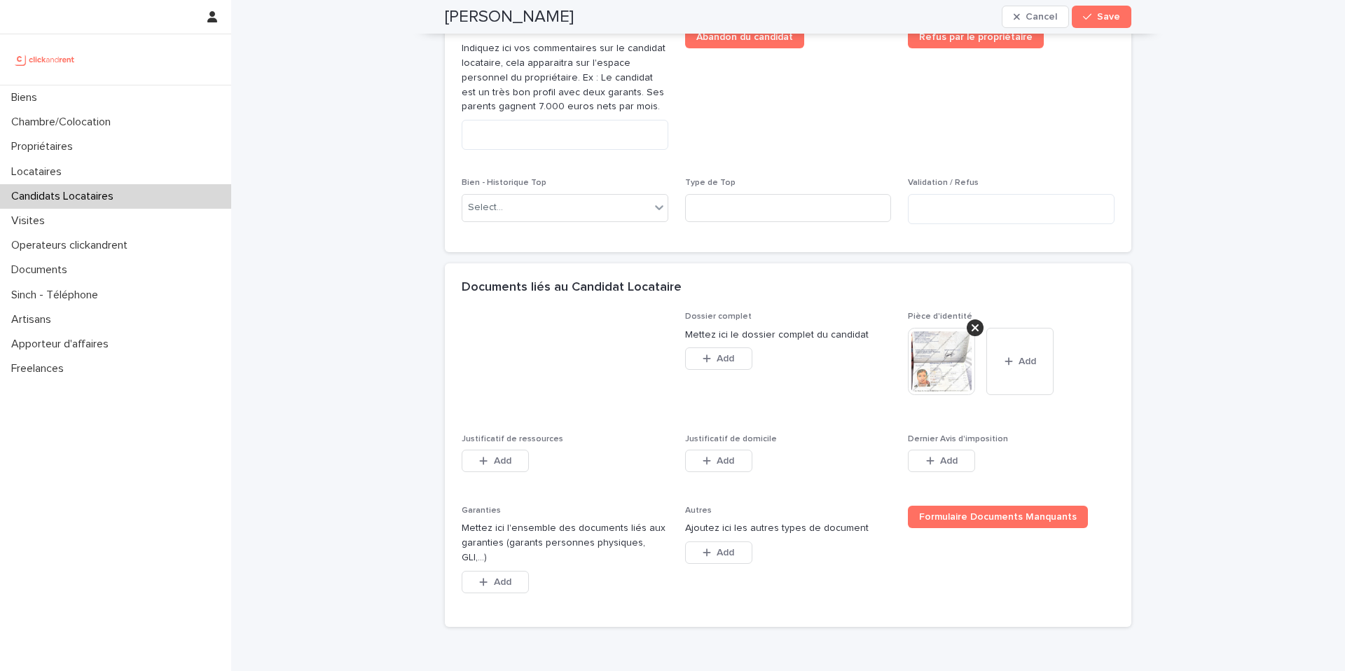
scroll to position [843, 0]
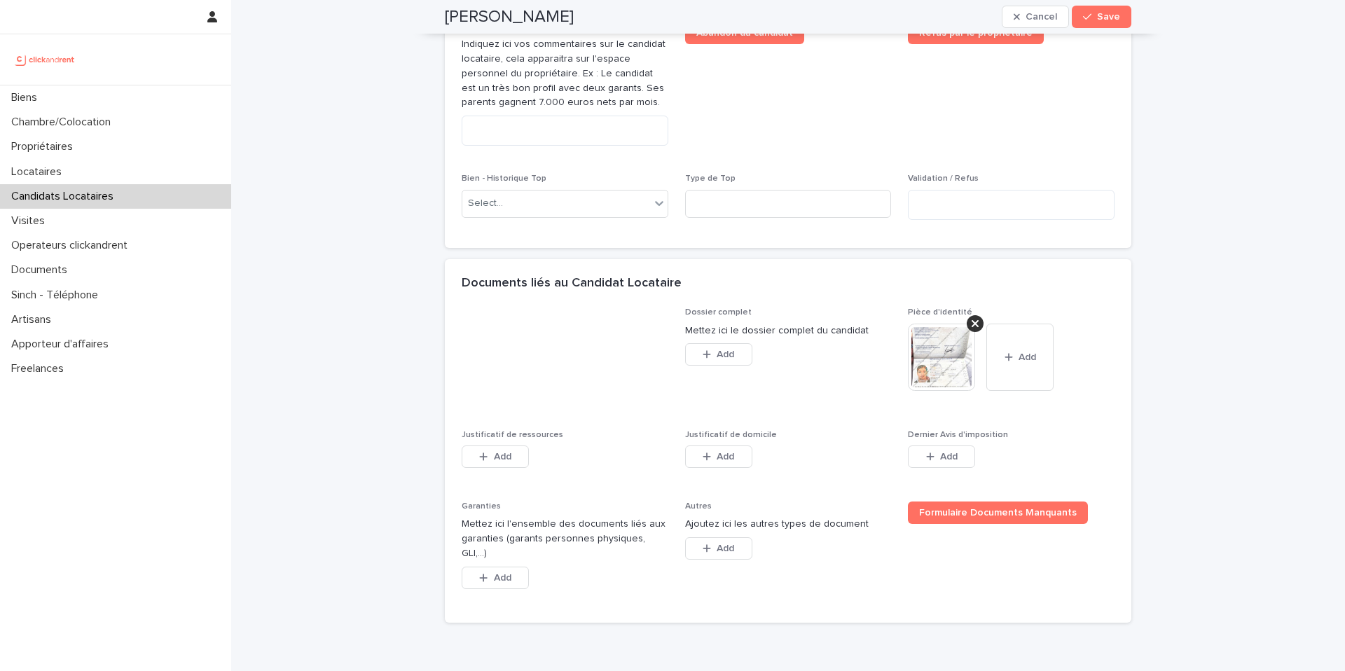
click at [956, 369] on img at bounding box center [941, 357] width 67 height 67
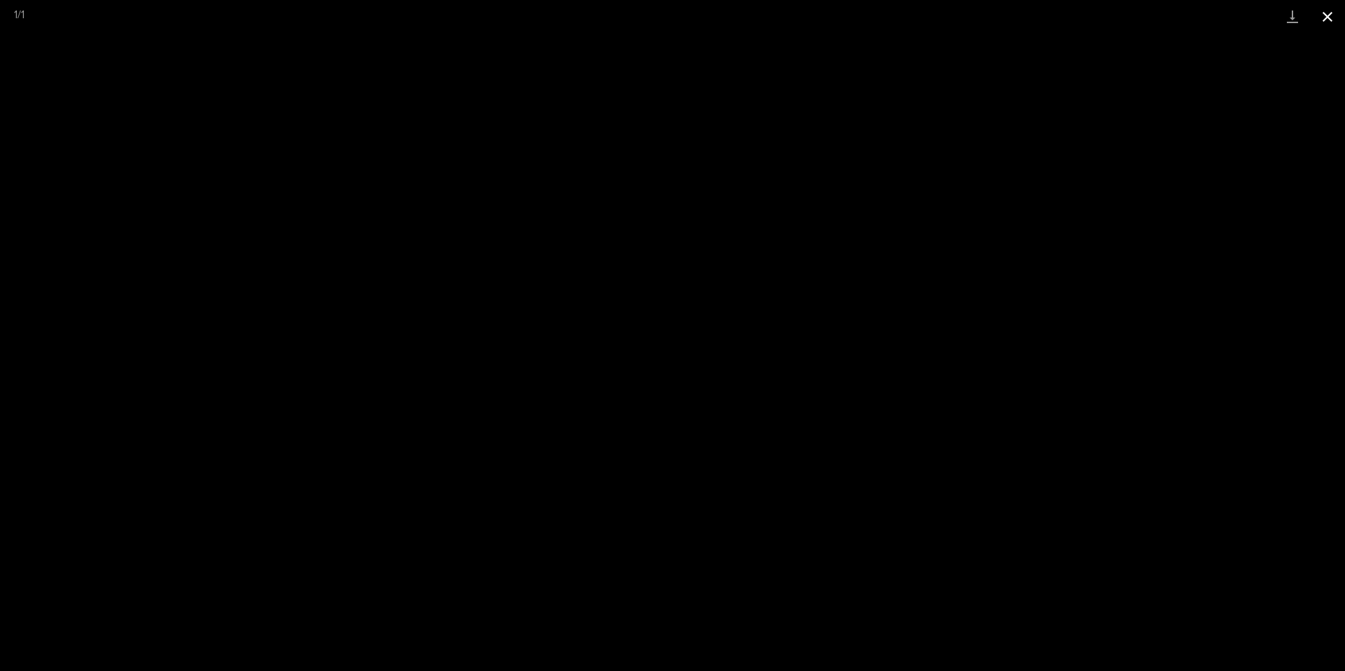
click at [1328, 18] on button "Close gallery" at bounding box center [1327, 16] width 35 height 33
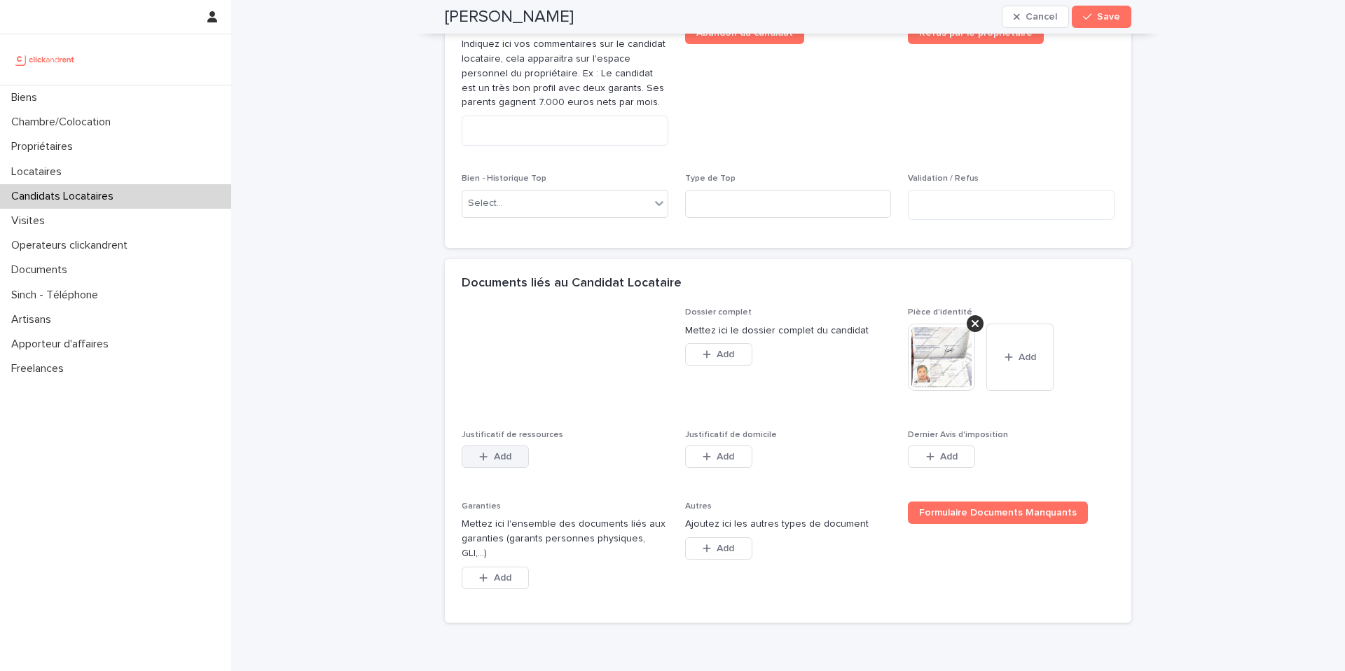
click at [495, 456] on span "Add" at bounding box center [503, 457] width 18 height 10
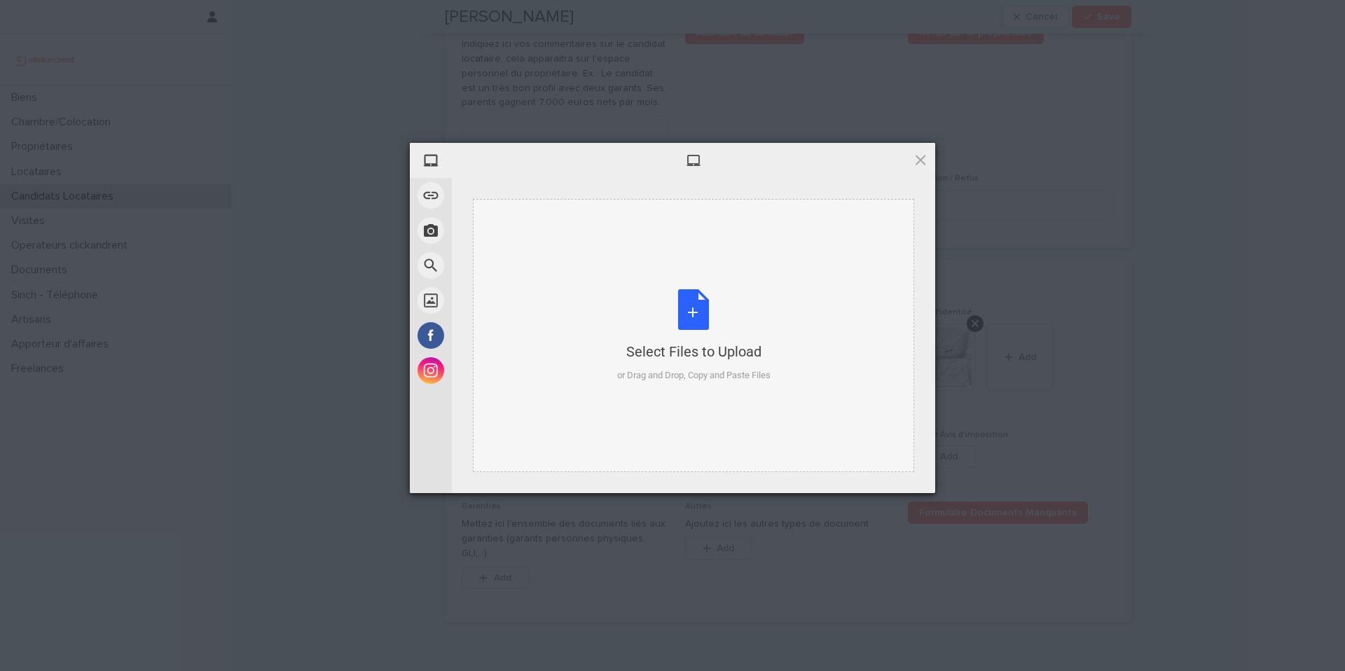
click at [640, 281] on div "Select Files to Upload or Drag and Drop, Copy and Paste Files" at bounding box center [693, 335] width 441 height 273
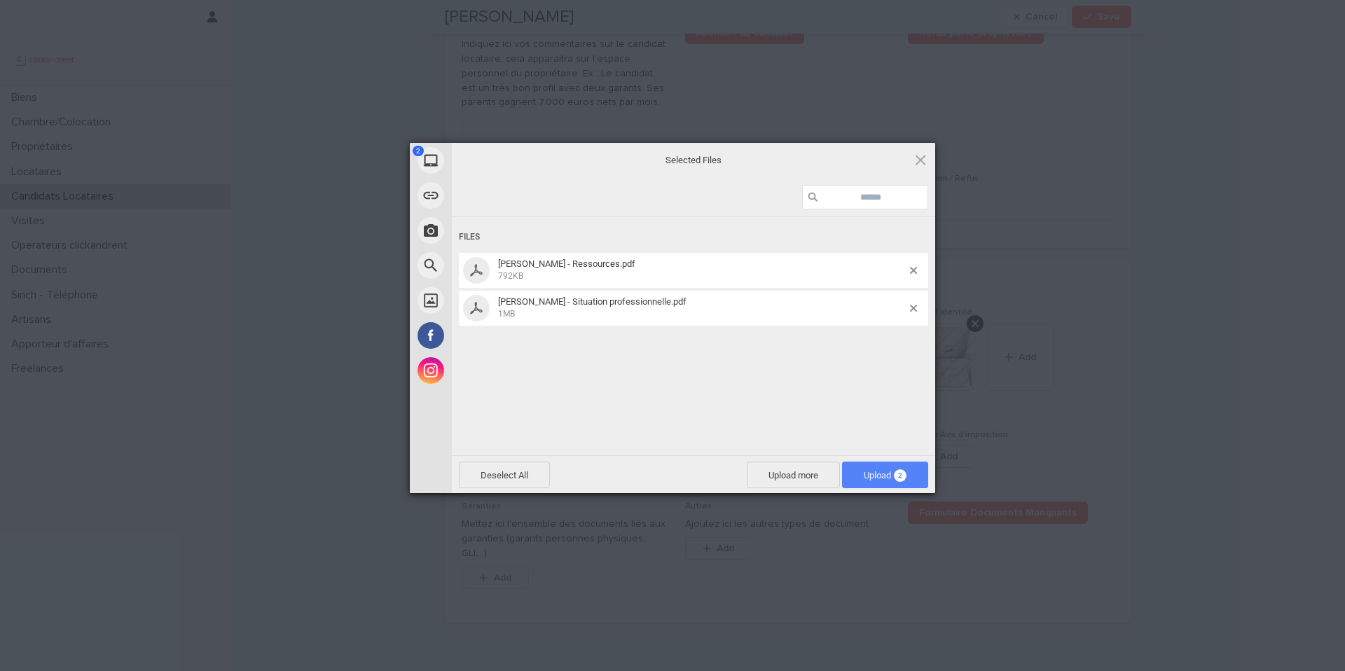
click at [886, 484] on span "Upload 2" at bounding box center [885, 475] width 86 height 27
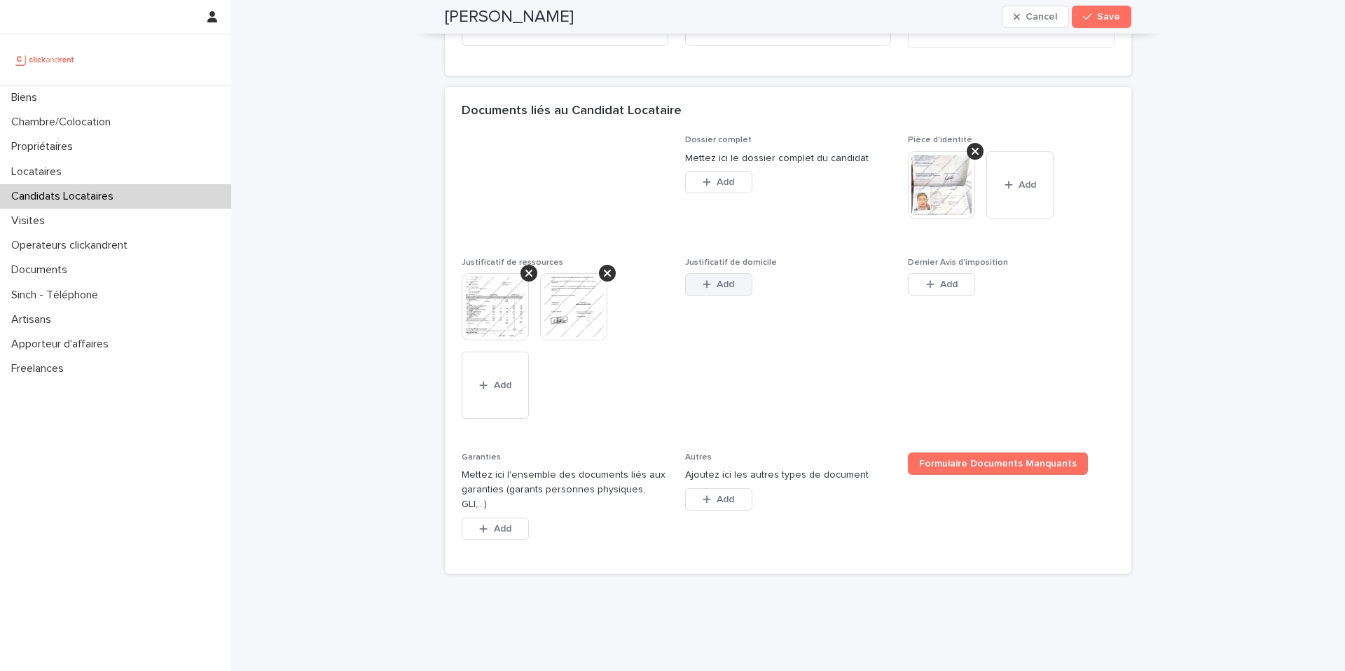
scroll to position [1024, 0]
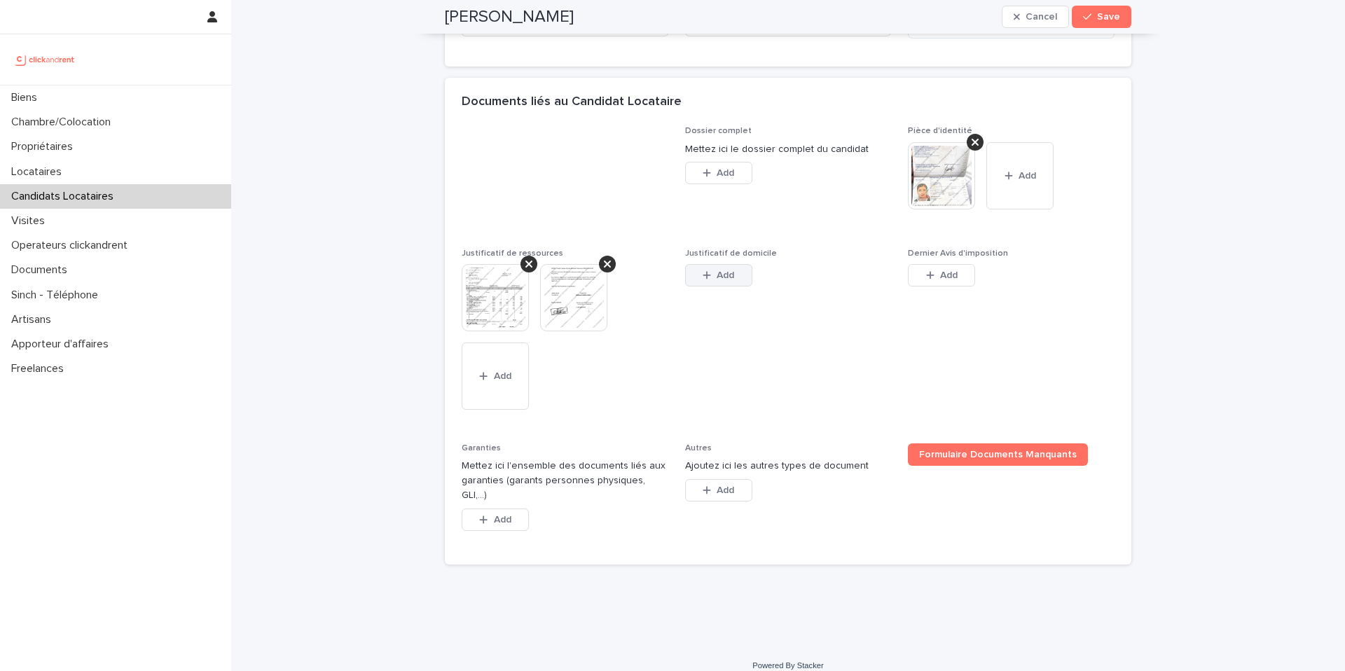
click at [722, 275] on span "Add" at bounding box center [726, 275] width 18 height 10
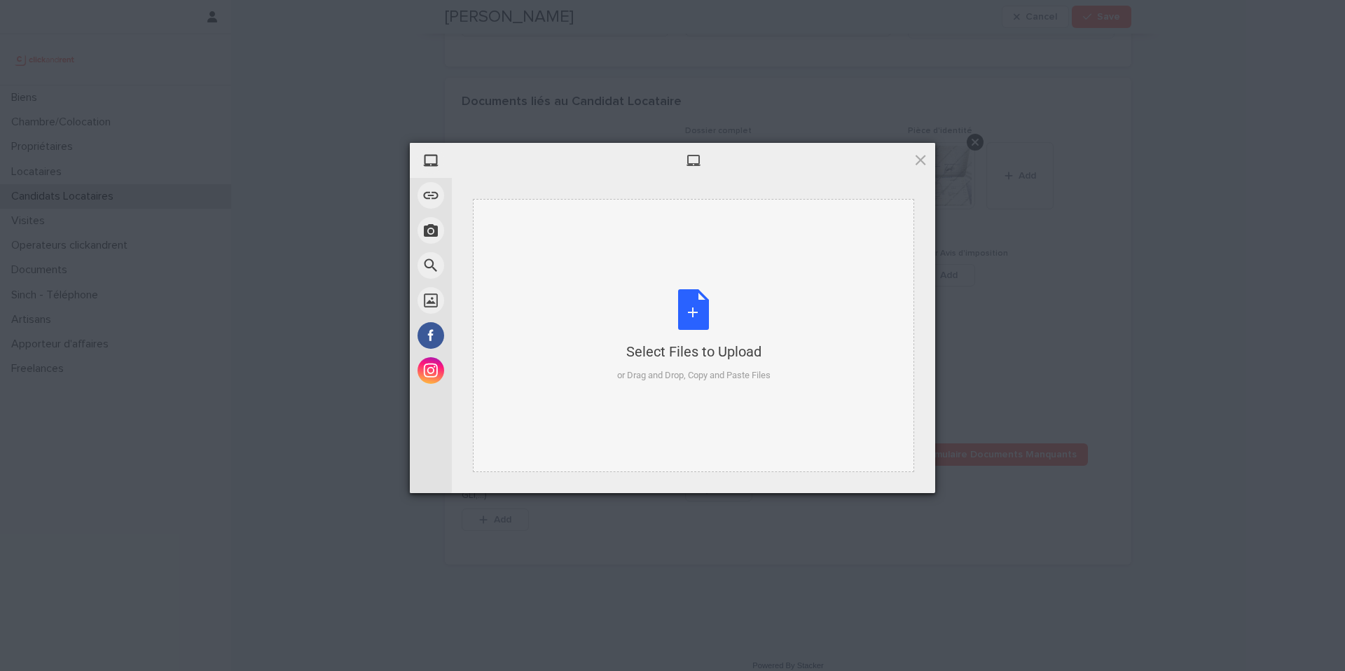
click at [737, 369] on div "or Drag and Drop, Copy and Paste Files" at bounding box center [693, 376] width 153 height 14
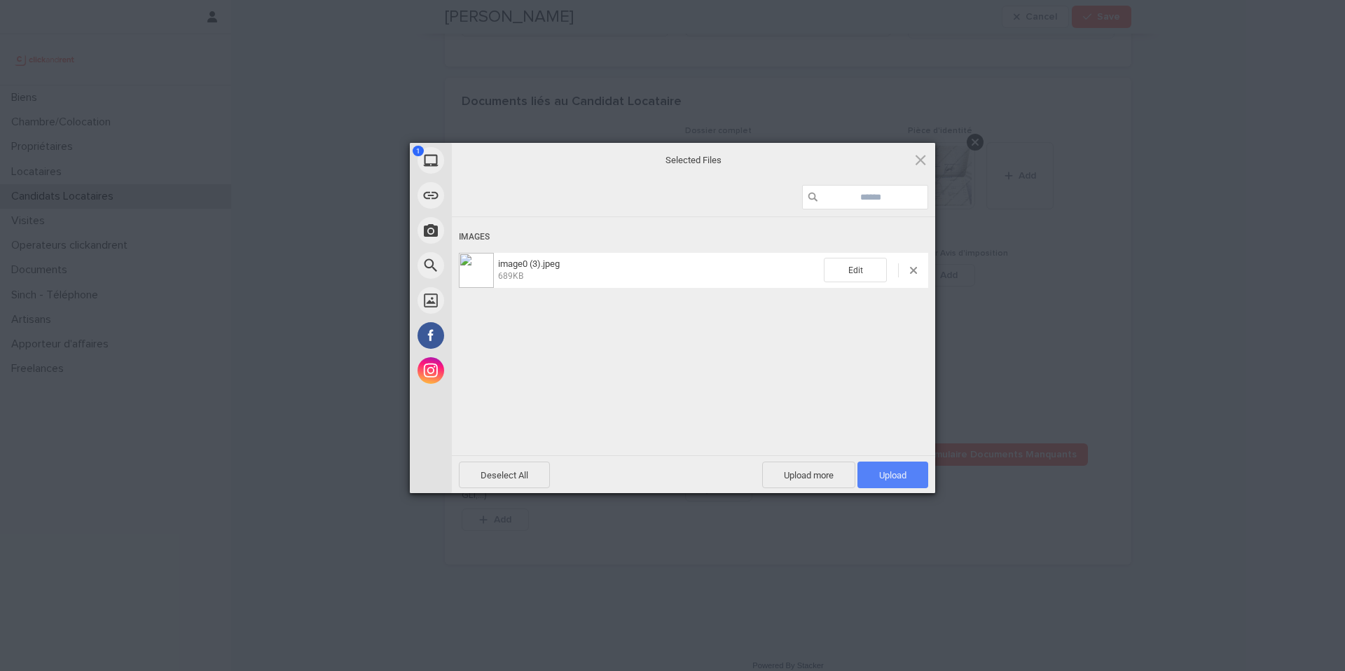
click at [909, 488] on span "Upload 1" at bounding box center [893, 475] width 71 height 27
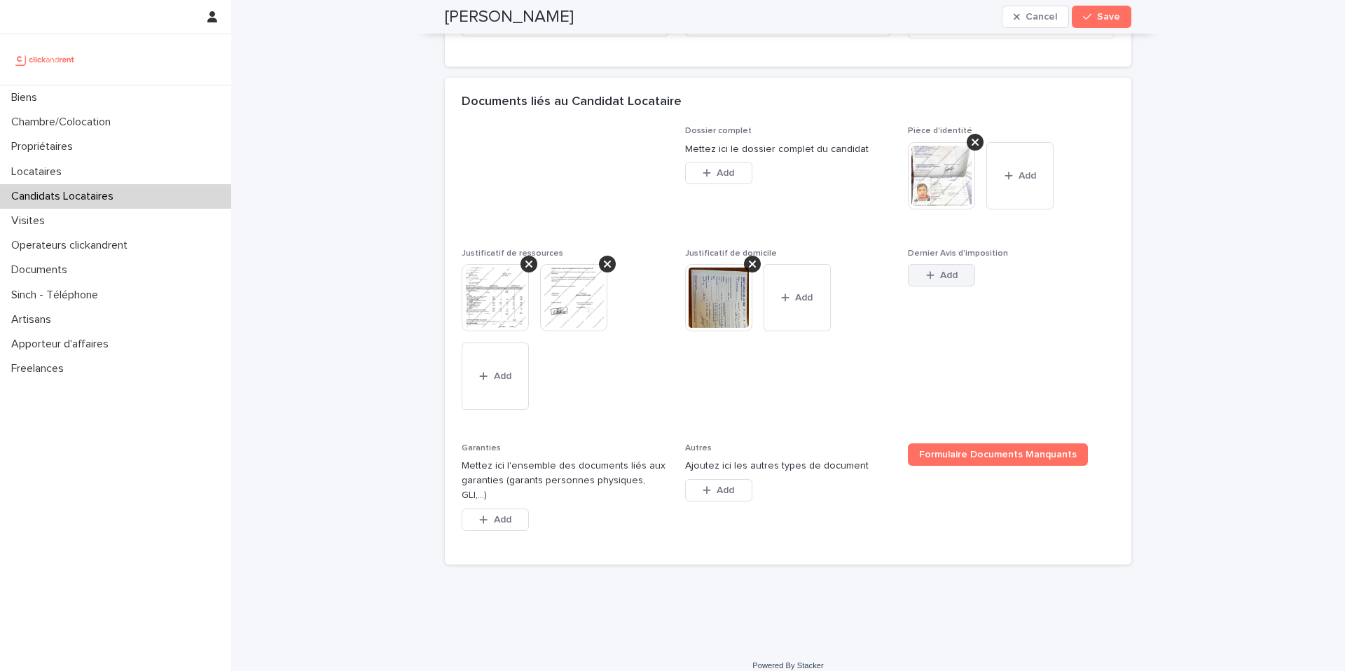
click at [954, 277] on button "Add" at bounding box center [941, 275] width 67 height 22
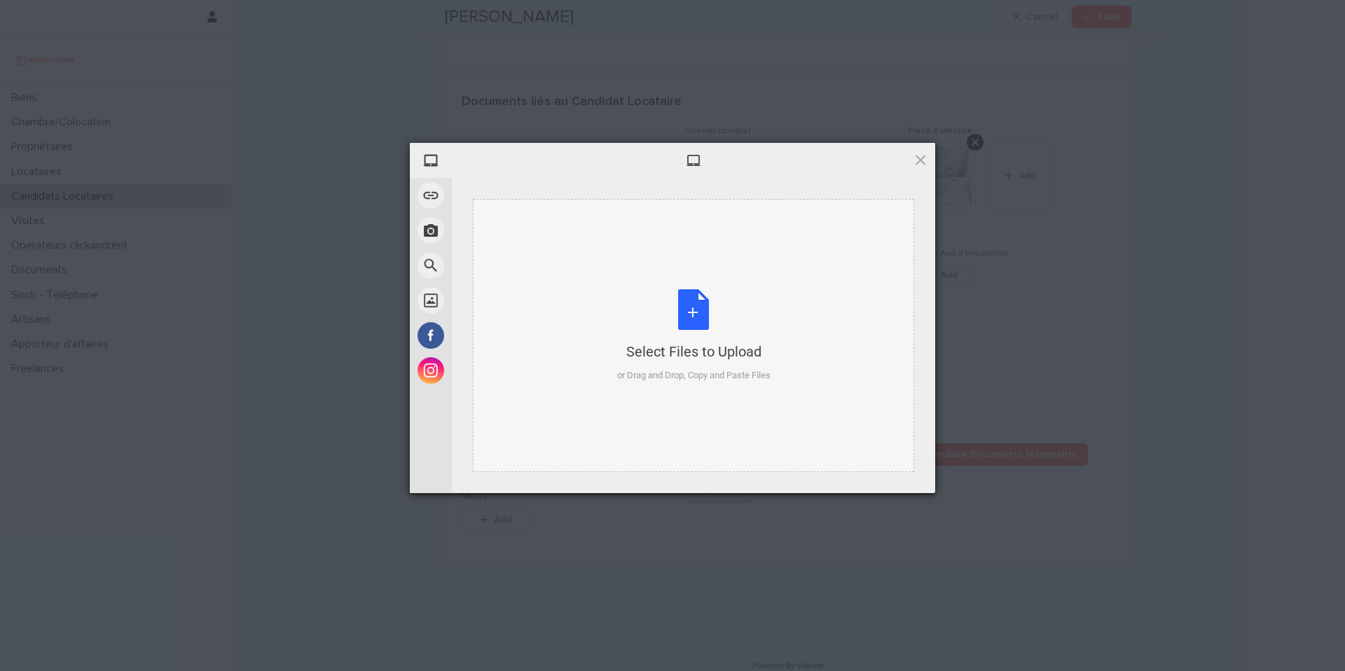
click at [612, 313] on div "Select Files to Upload or Drag and Drop, Copy and Paste Files" at bounding box center [693, 335] width 441 height 273
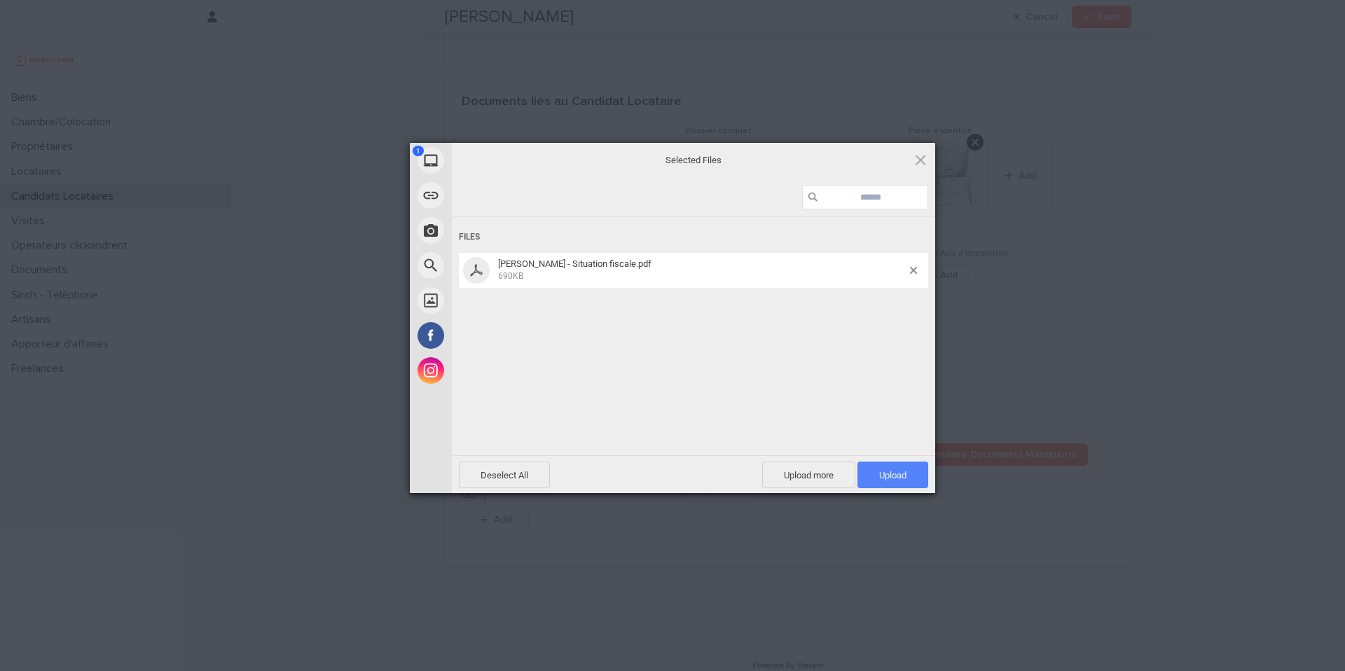
click at [894, 485] on span "Upload 1" at bounding box center [893, 475] width 71 height 27
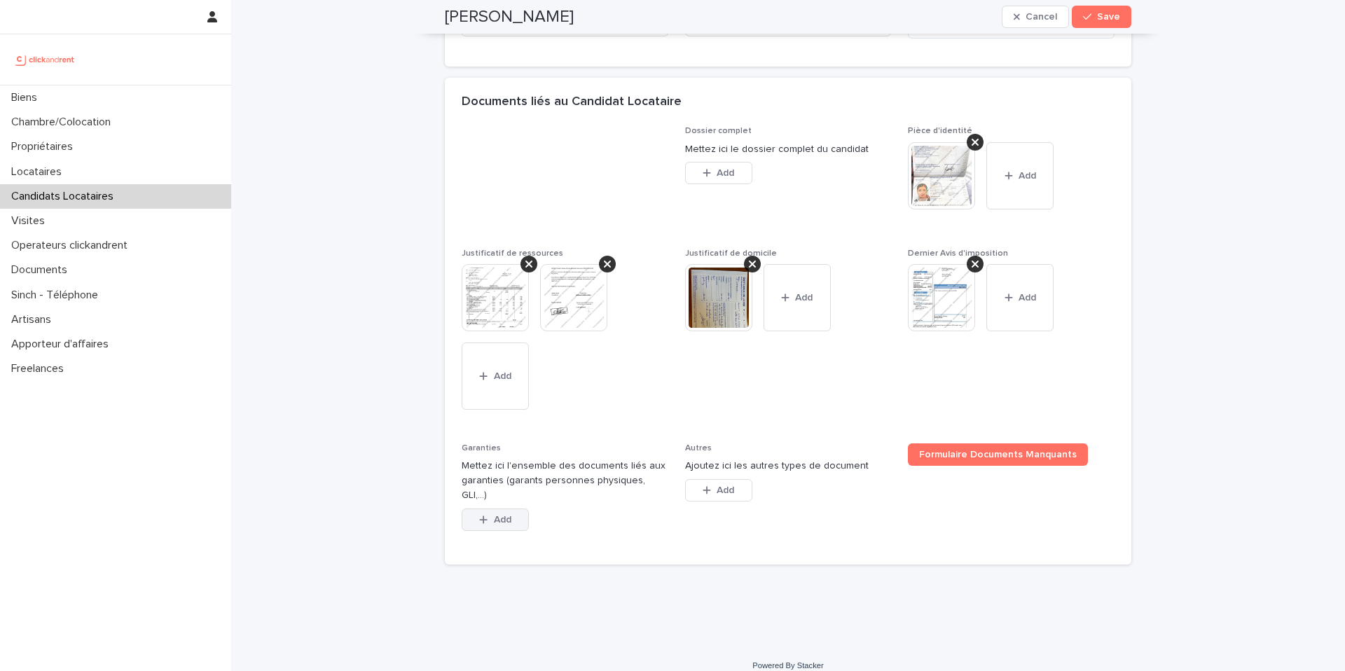
click at [511, 512] on button "Add" at bounding box center [495, 520] width 67 height 22
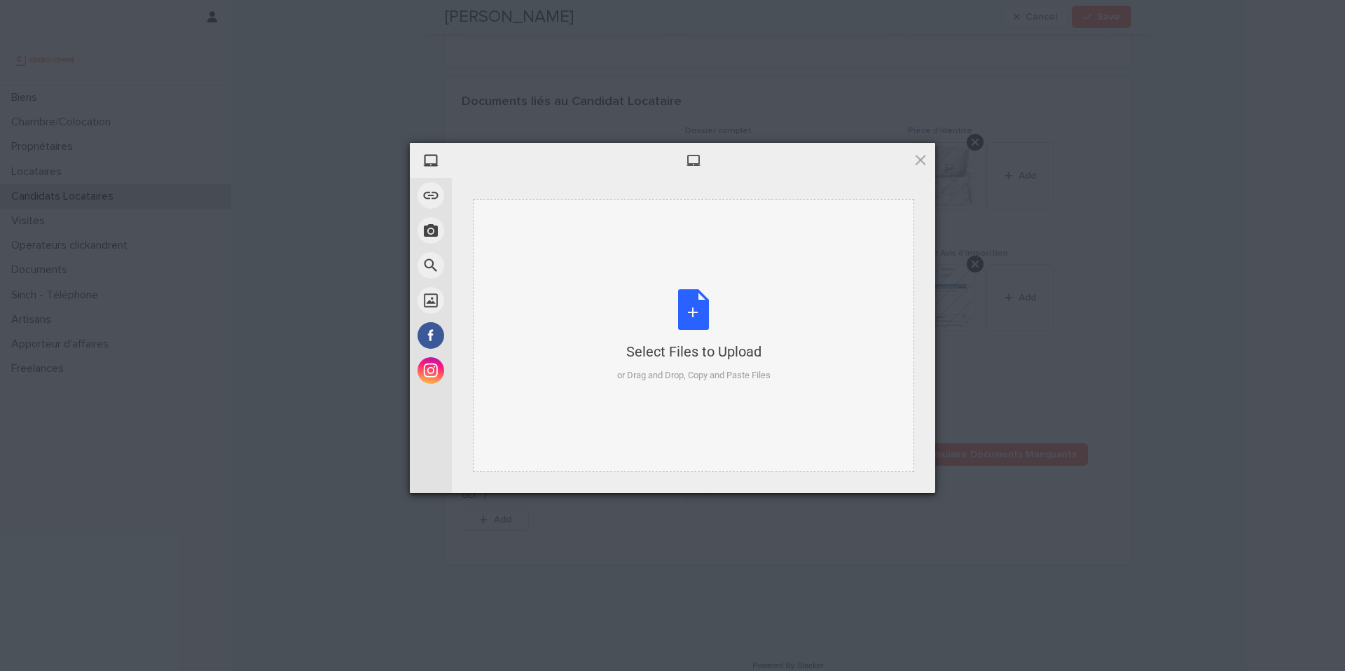
click at [643, 381] on div "or Drag and Drop, Copy and Paste Files" at bounding box center [693, 376] width 153 height 14
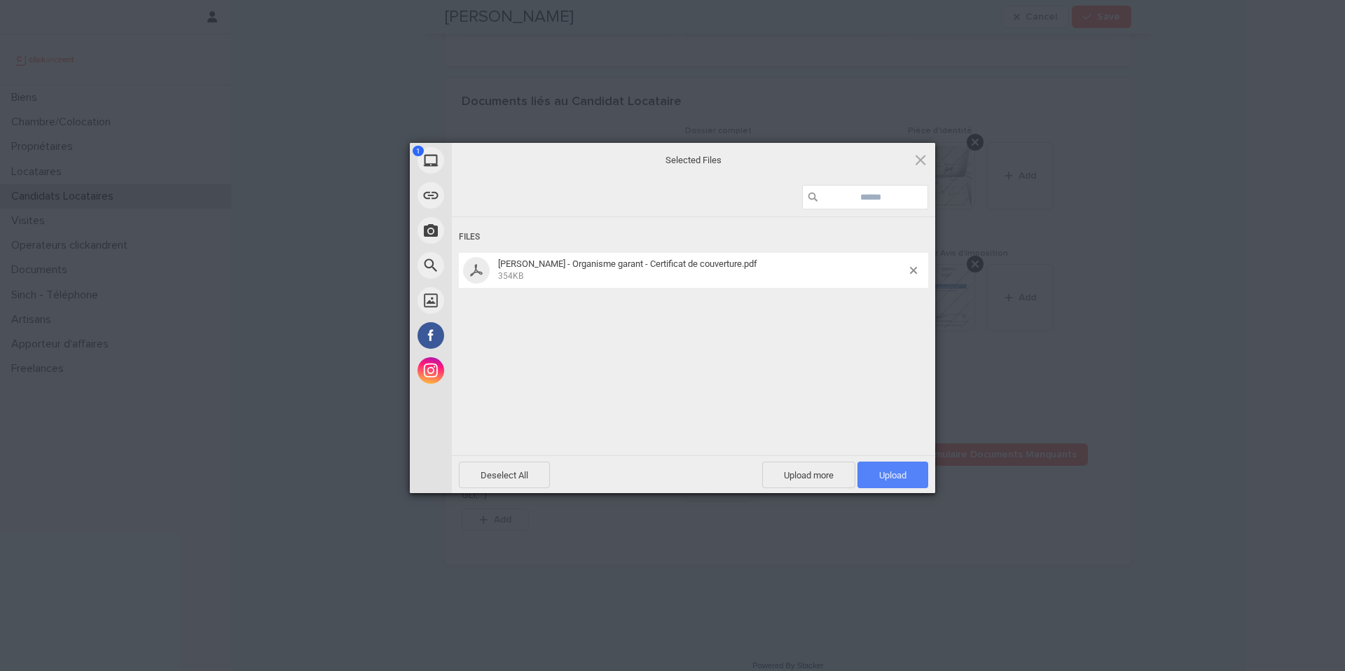
click at [888, 469] on span "Upload 1" at bounding box center [893, 475] width 71 height 27
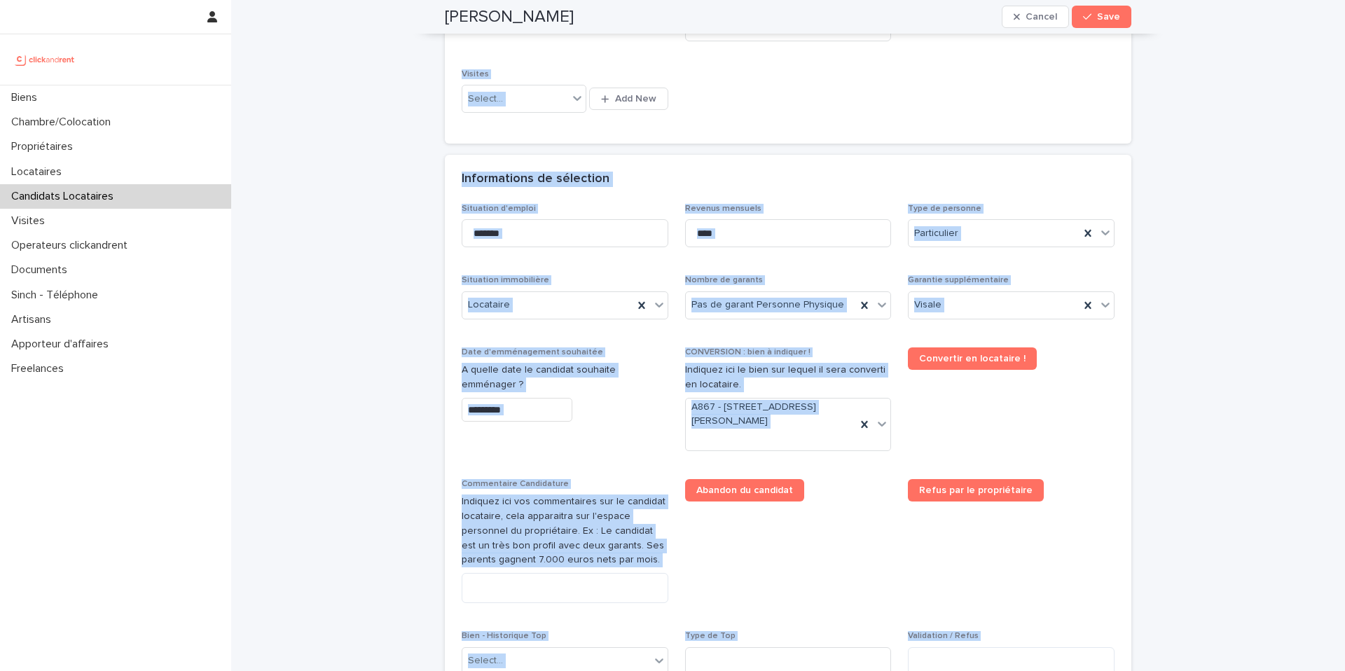
scroll to position [0, 0]
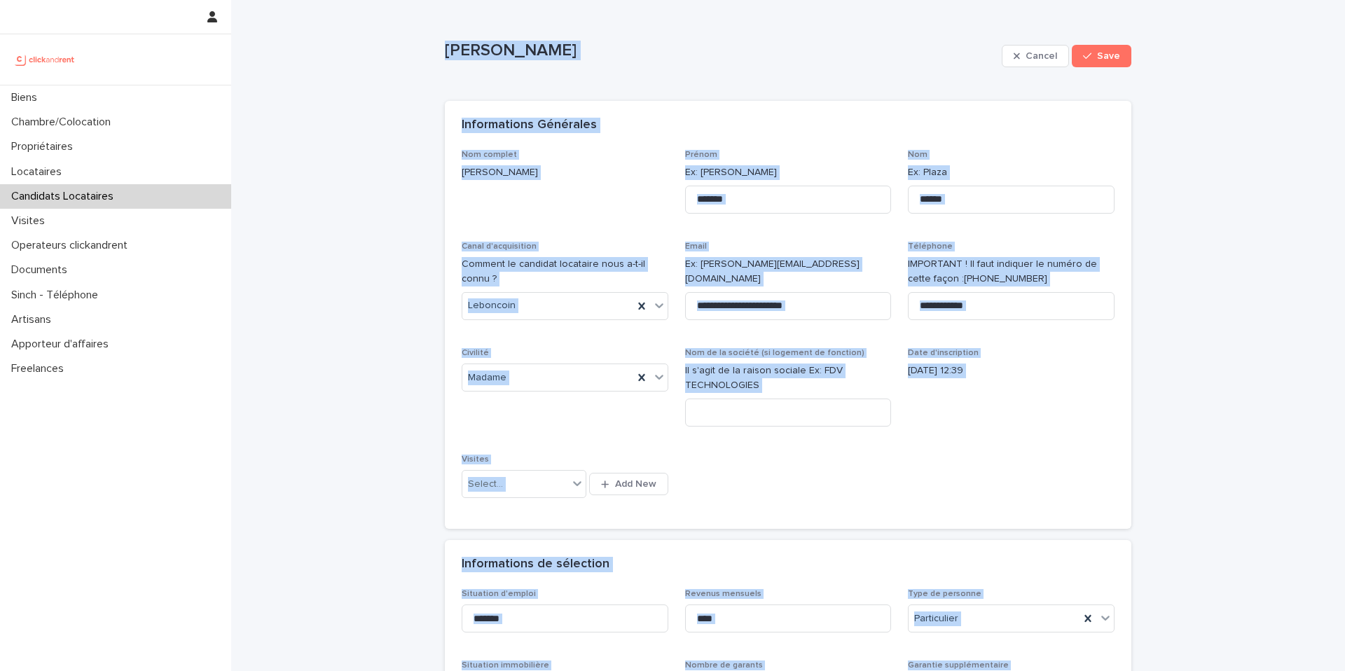
drag, startPoint x: 657, startPoint y: 560, endPoint x: 370, endPoint y: 9, distance: 621.2
copy div "Loremip Dolors Ametco Adip Elits, doeiu tem in utlab etdolo magn aliqua. Enimad…"
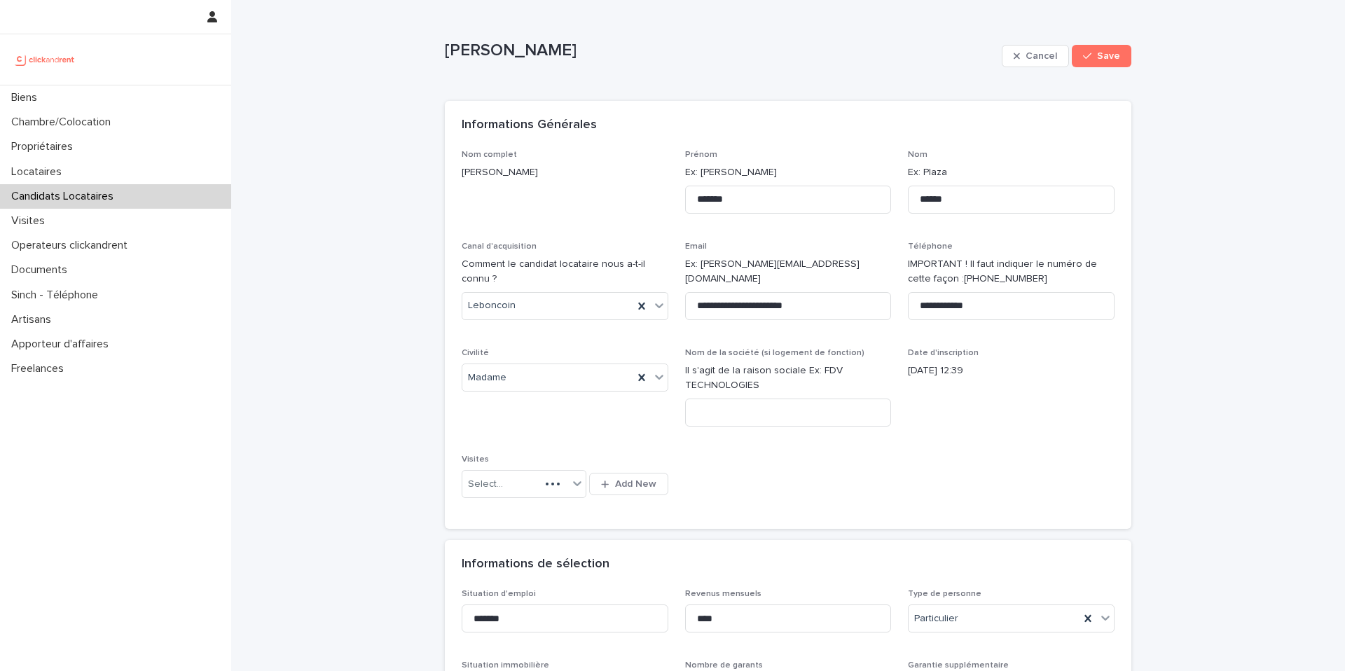
click at [844, 454] on div "**********" at bounding box center [788, 331] width 653 height 363
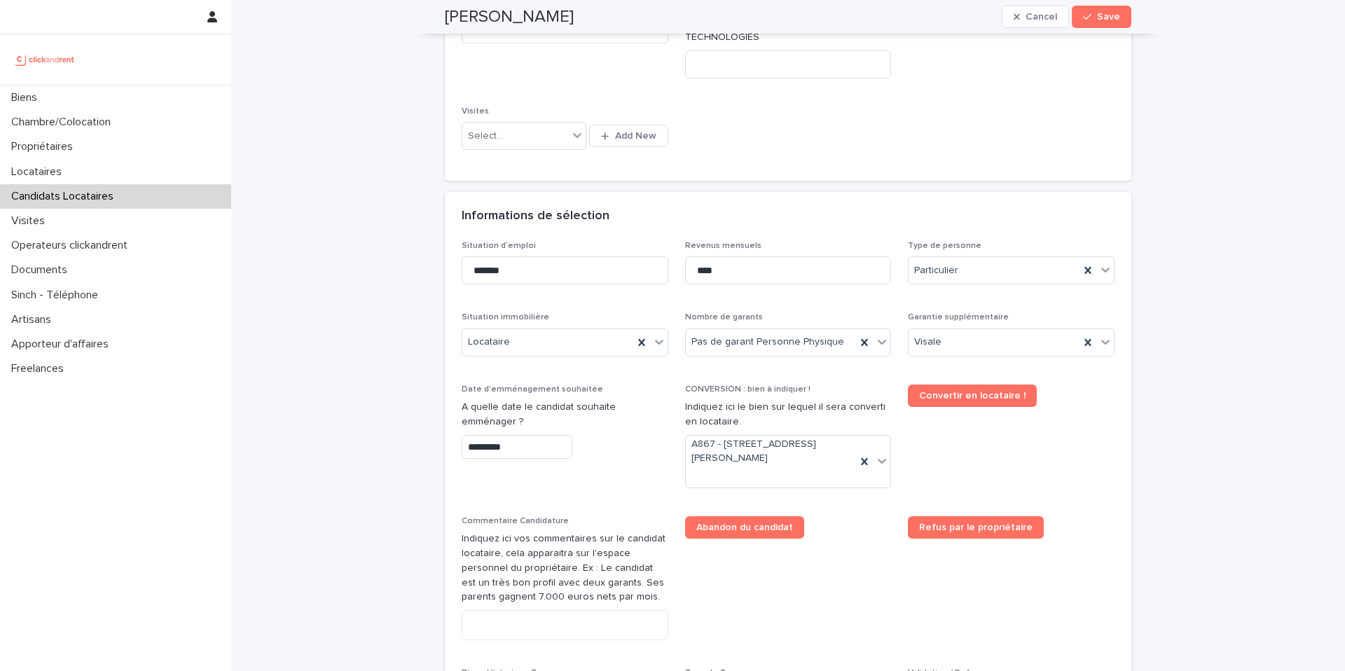
scroll to position [544, 0]
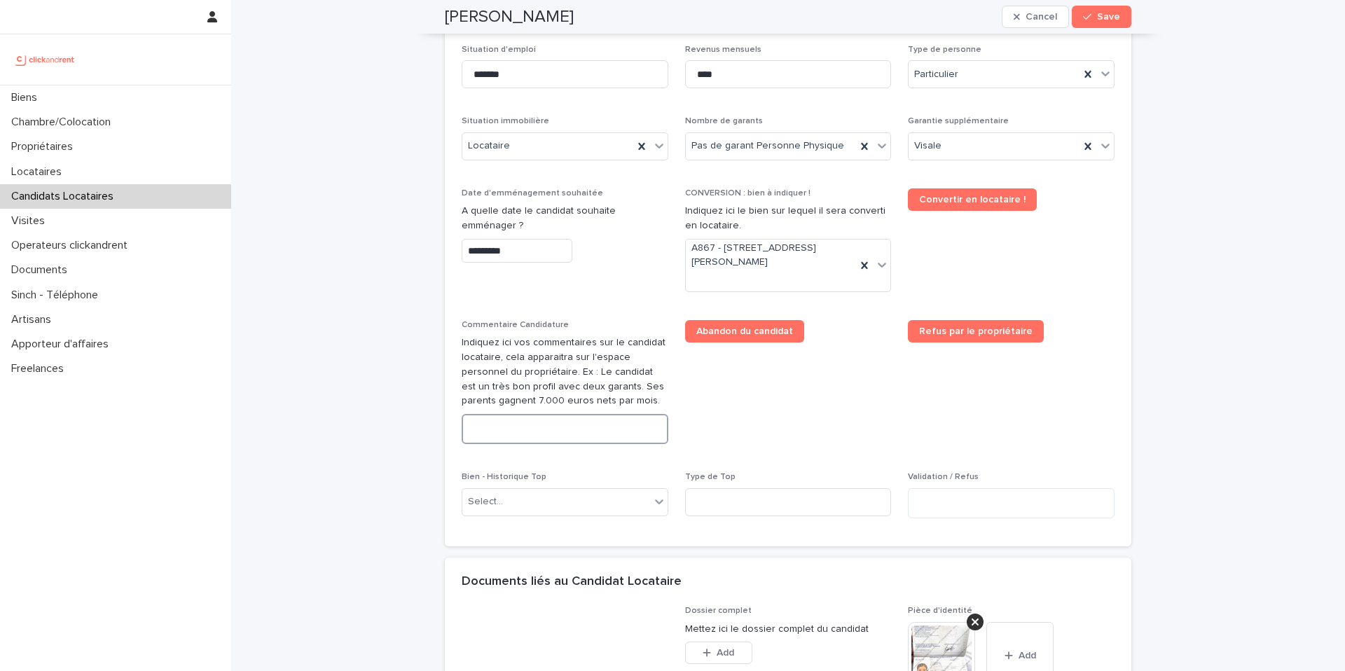
click at [518, 430] on textarea at bounding box center [565, 429] width 207 height 30
paste textarea "**********"
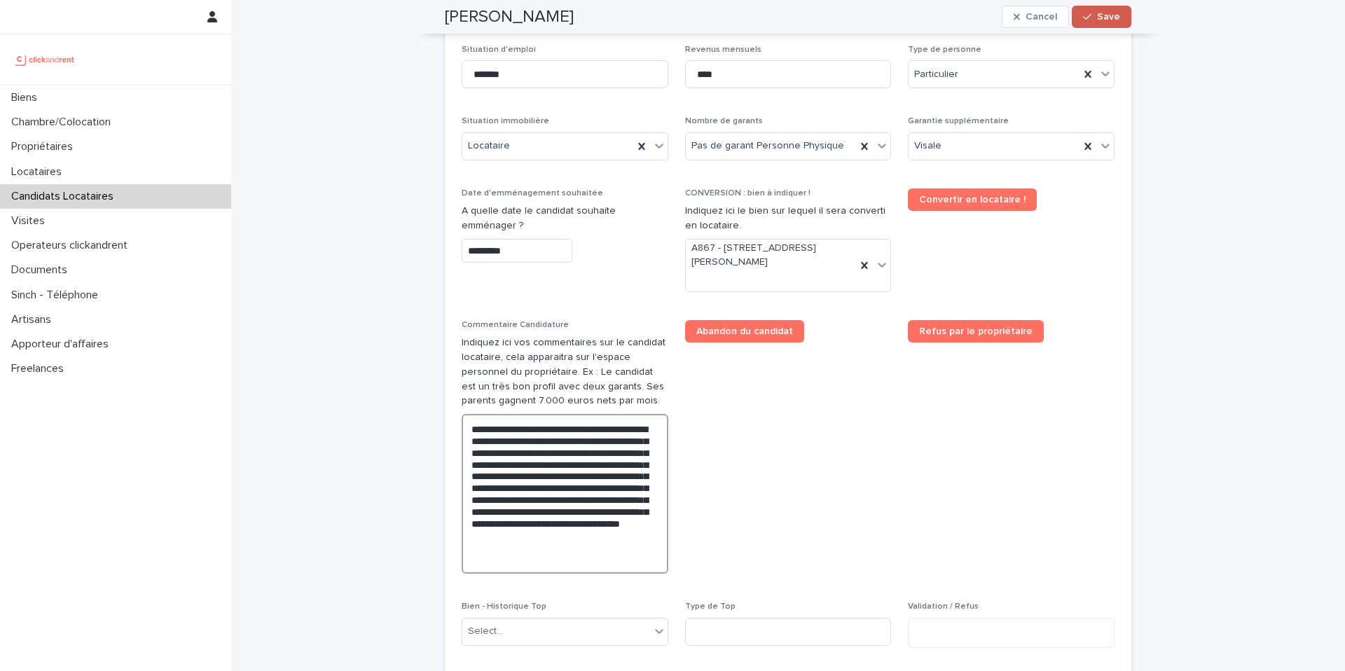
type textarea "**********"
click at [1090, 14] on div "button" at bounding box center [1090, 17] width 14 height 10
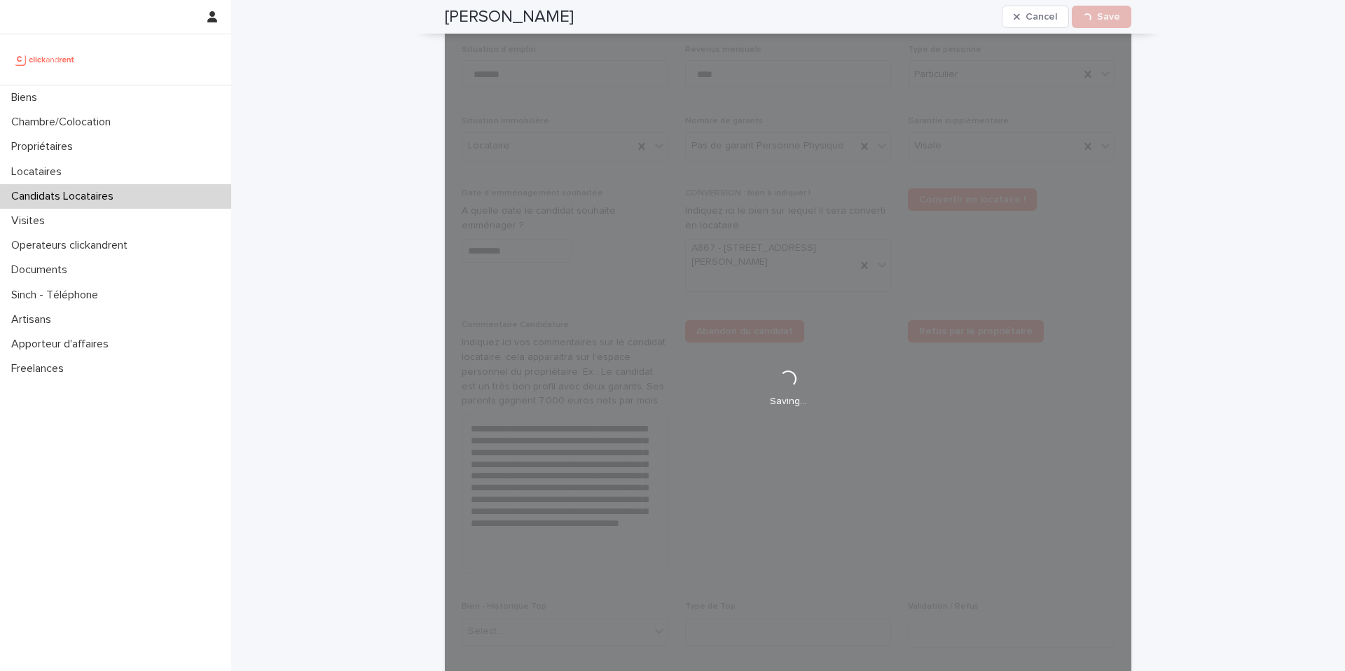
drag, startPoint x: 542, startPoint y: 13, endPoint x: 442, endPoint y: 16, distance: 100.2
click at [445, 15] on div "[PERSON_NAME] Cancel Loading... Save" at bounding box center [788, 17] width 687 height 34
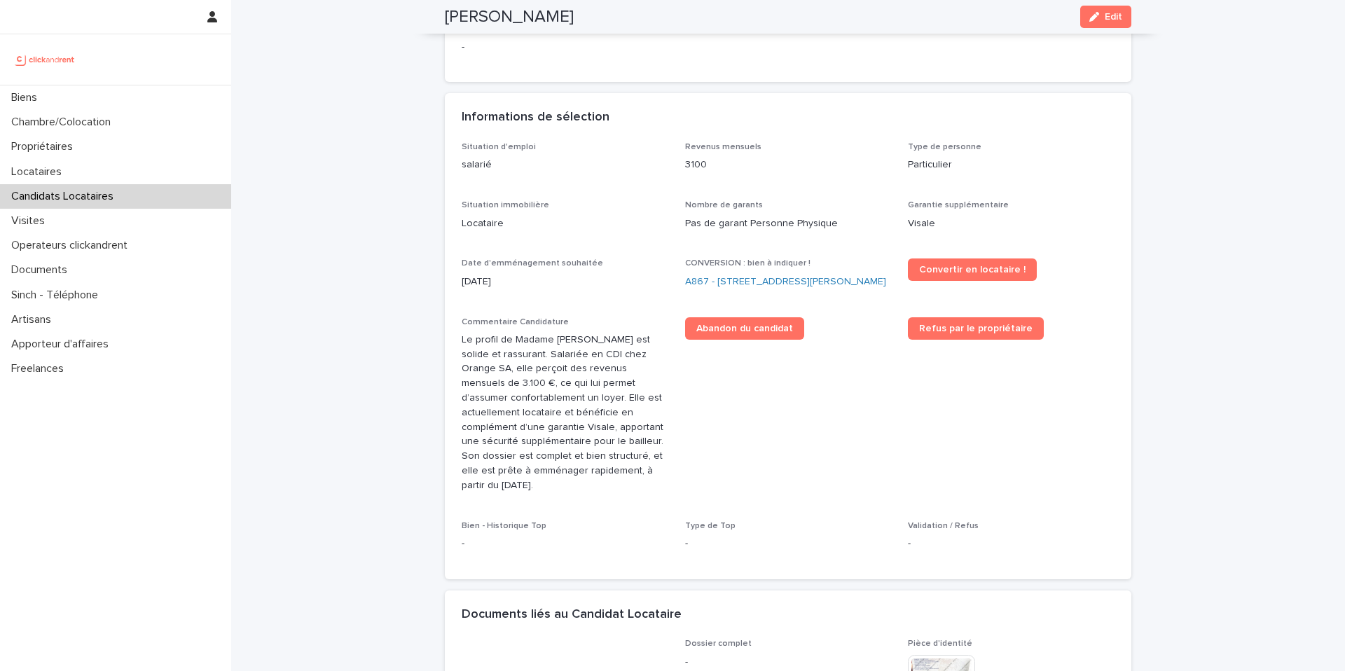
copy h2 "[PERSON_NAME]"
click at [780, 282] on link "A867 - [STREET_ADDRESS][PERSON_NAME]" at bounding box center [785, 282] width 201 height 15
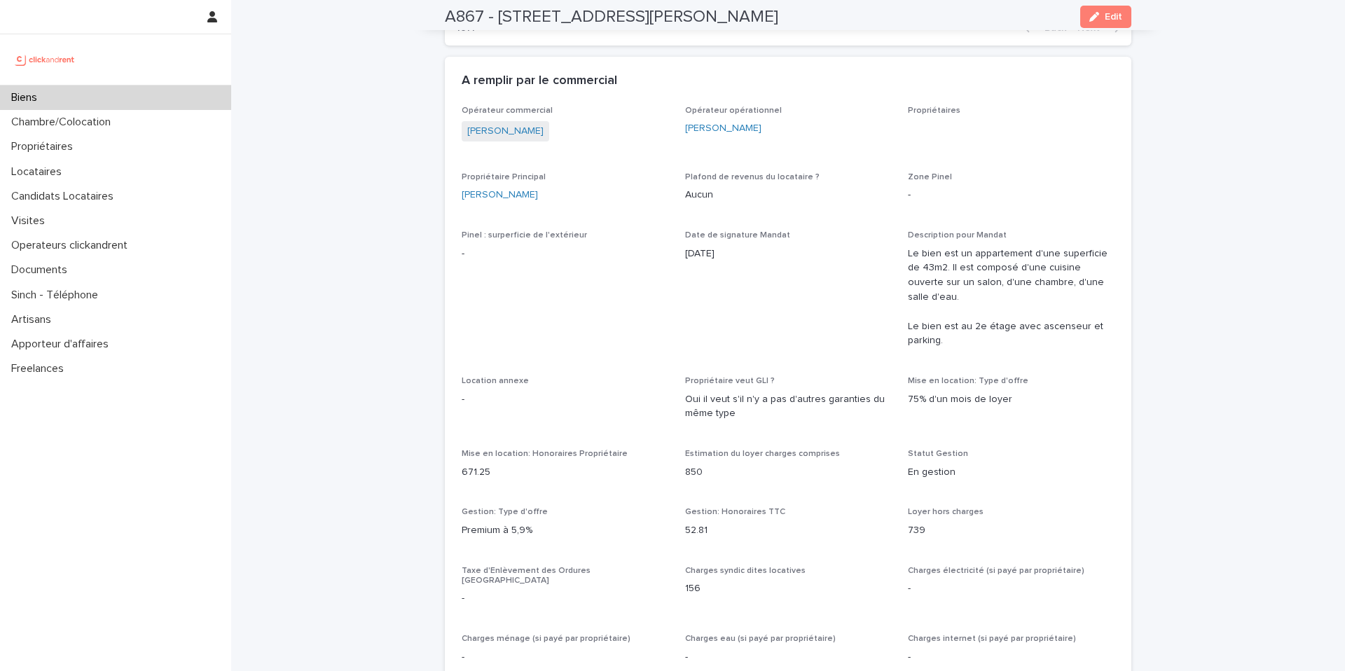
scroll to position [955, 0]
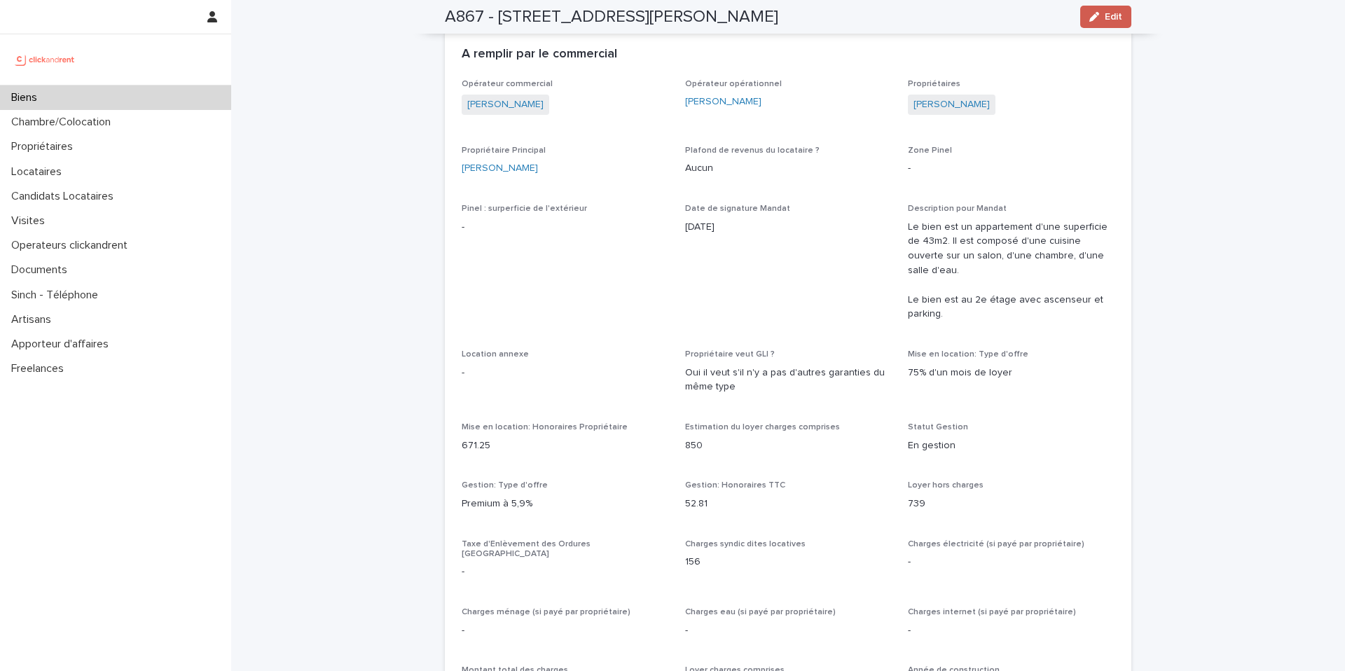
click at [1097, 17] on div "button" at bounding box center [1097, 17] width 15 height 10
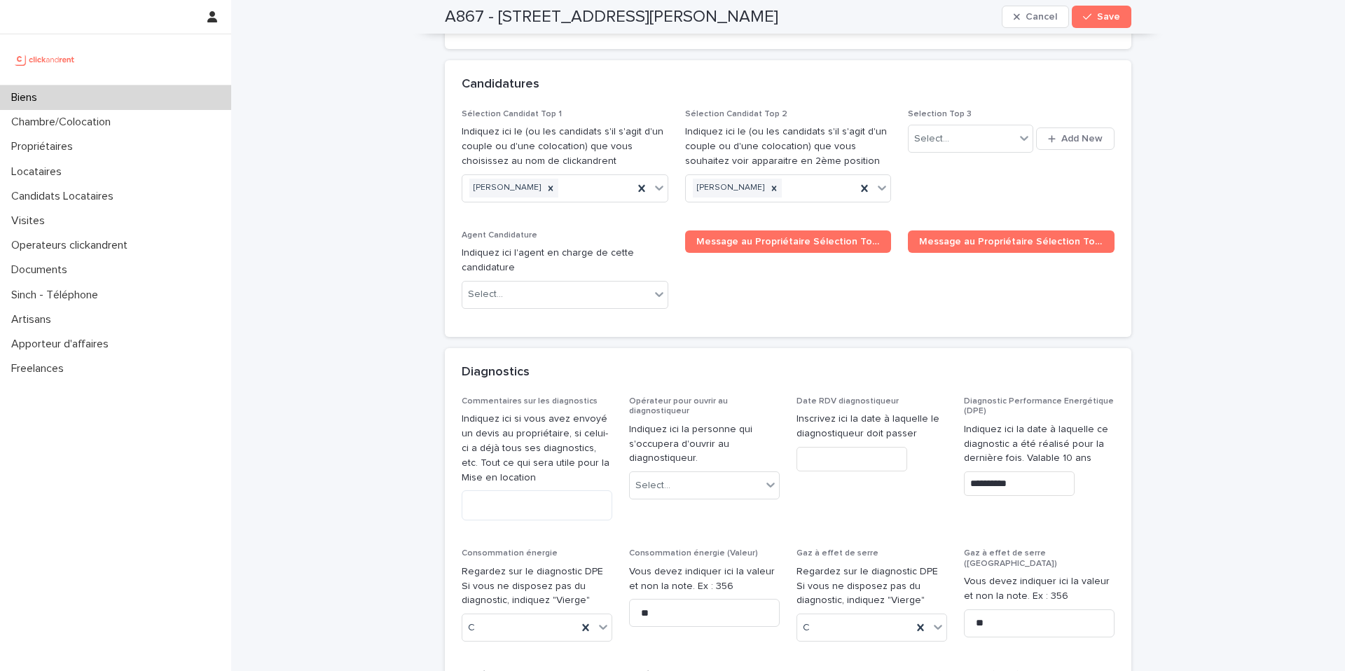
scroll to position [6646, 0]
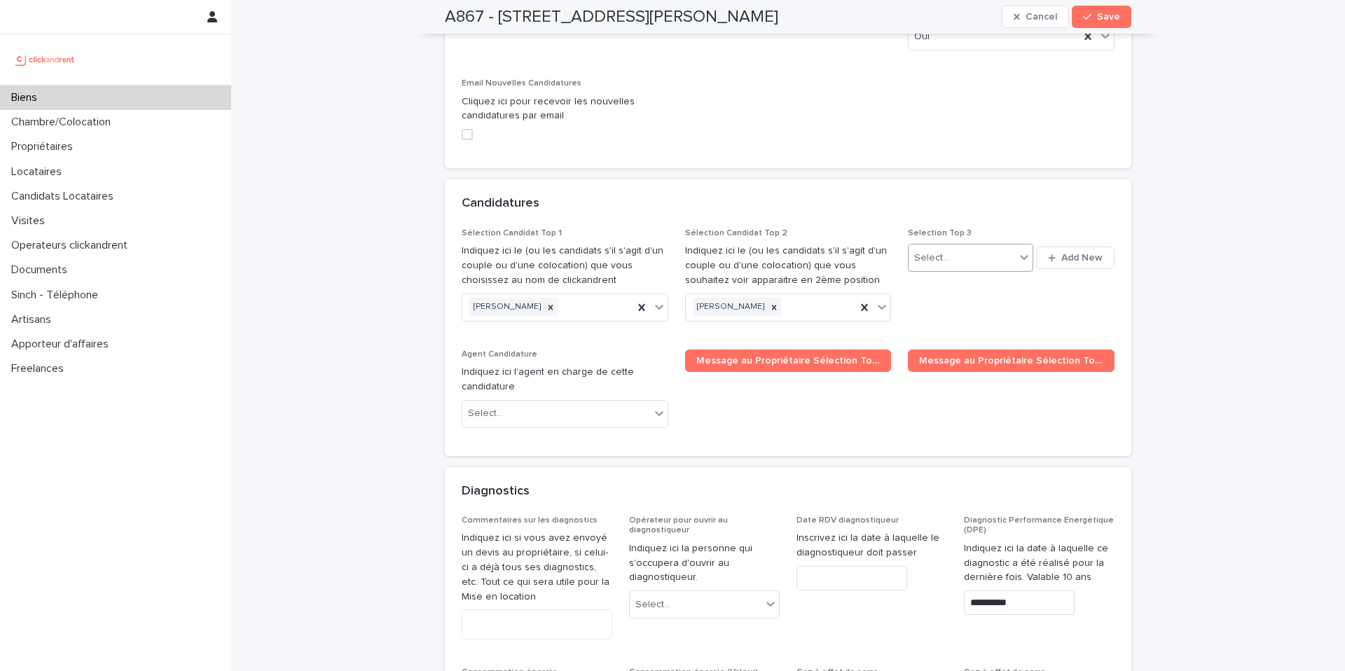
click at [928, 251] on div "Select..." at bounding box center [931, 258] width 35 height 15
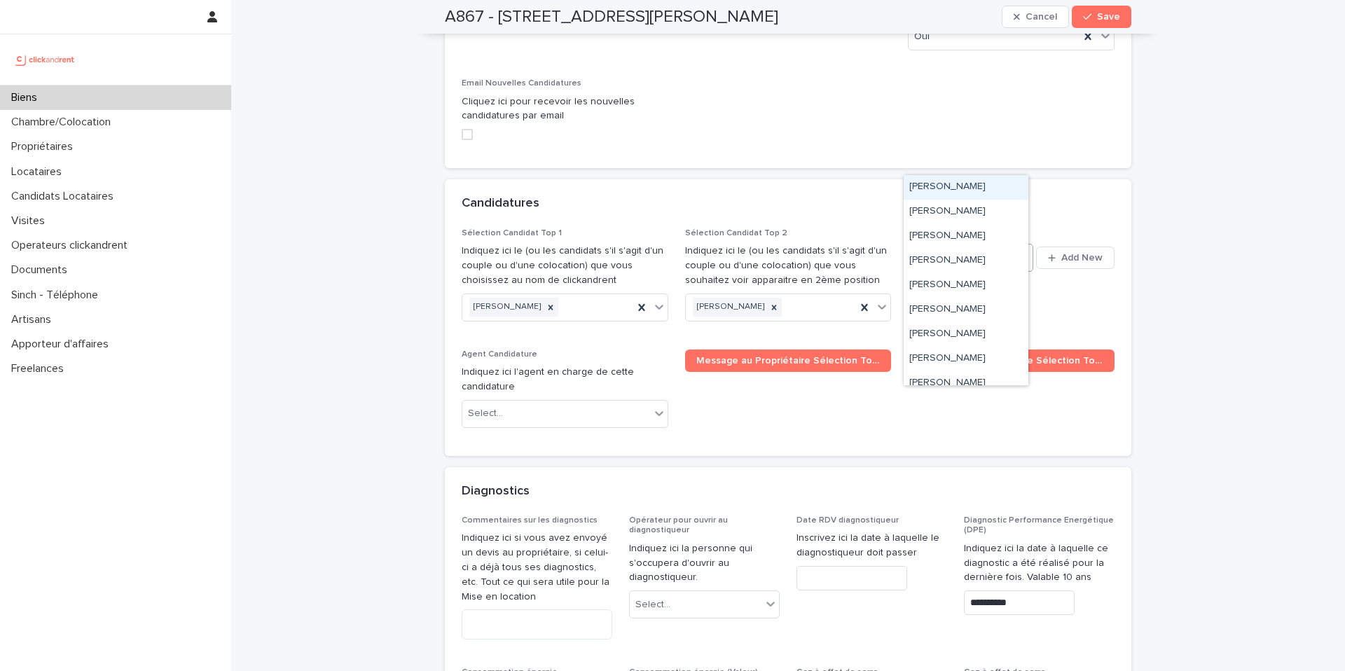
paste input "**********"
type input "**********"
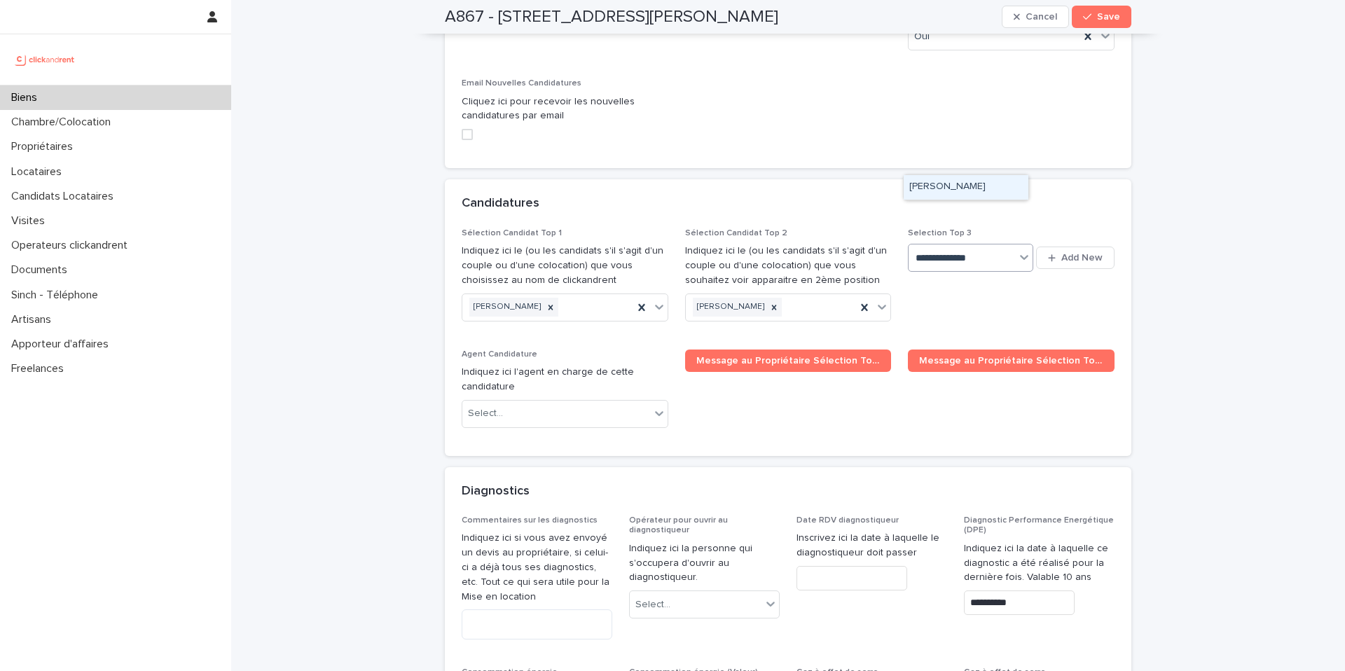
click at [956, 191] on div "[PERSON_NAME]" at bounding box center [966, 187] width 125 height 25
drag, startPoint x: 1094, startPoint y: 20, endPoint x: 989, endPoint y: 81, distance: 121.5
click at [1097, 20] on span "Save" at bounding box center [1108, 17] width 23 height 10
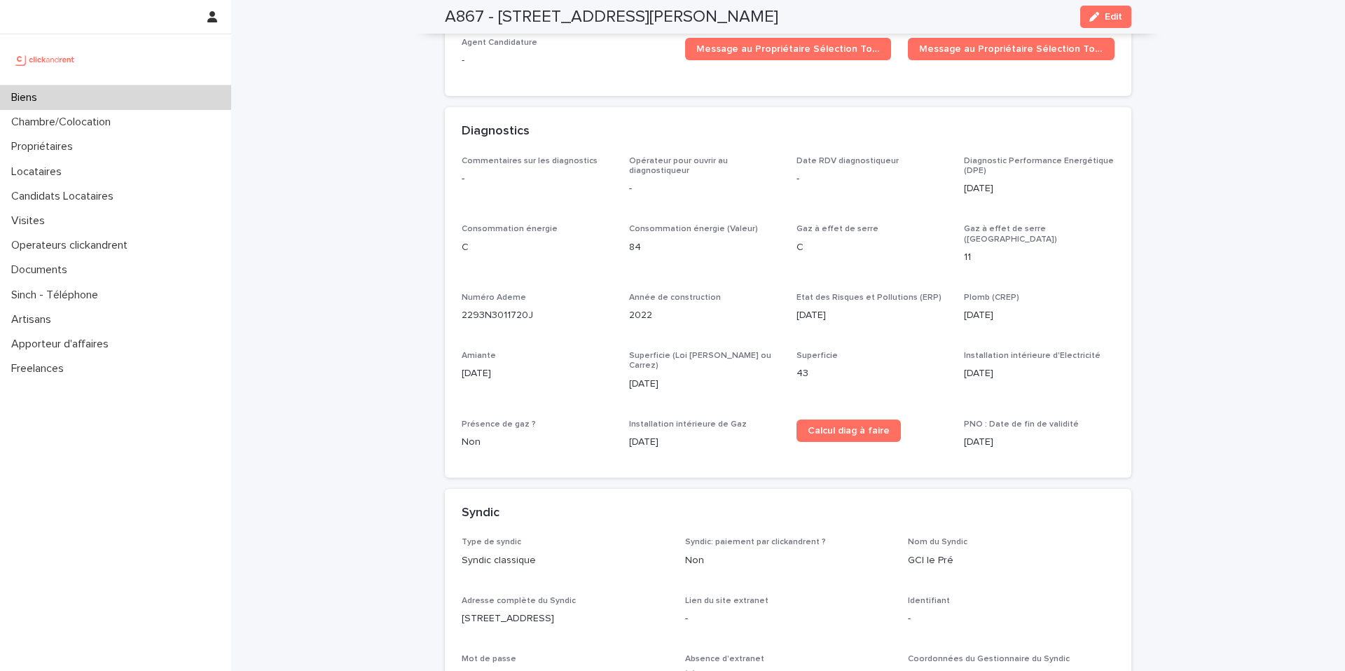
scroll to position [3930, 0]
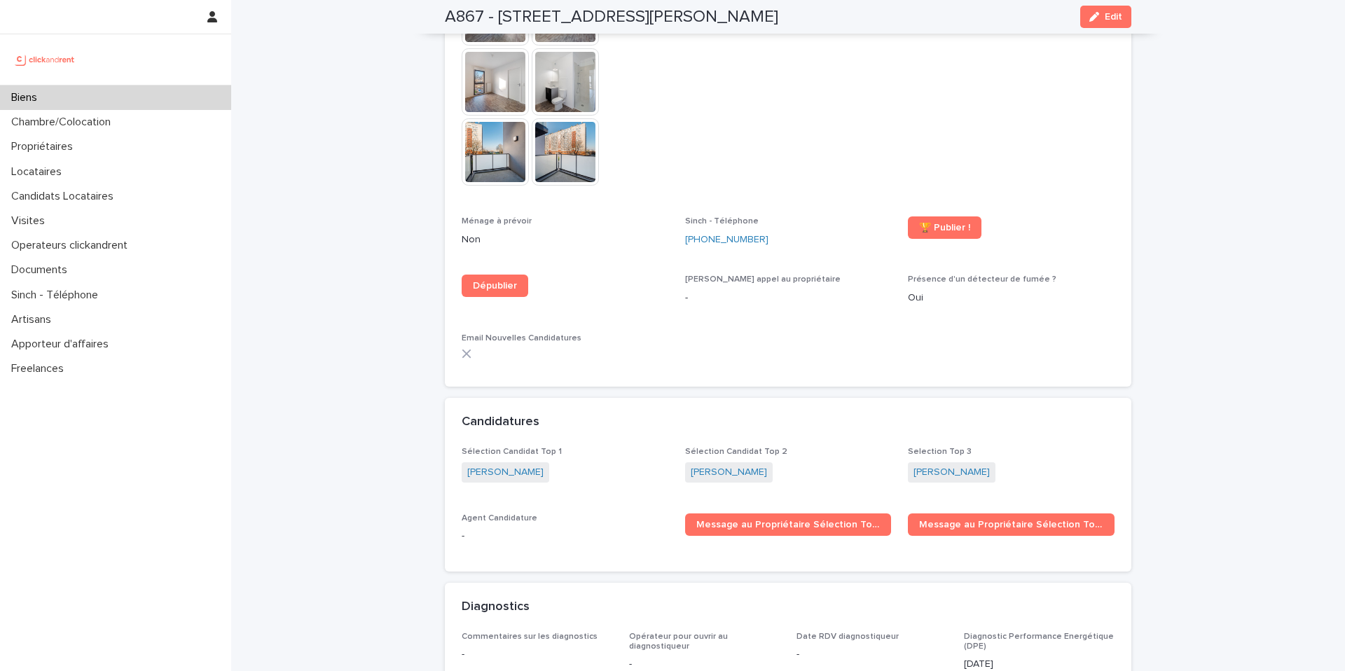
drag, startPoint x: 1009, startPoint y: 429, endPoint x: 901, endPoint y: 425, distance: 108.0
click at [901, 447] on div "Sélection Candidat Top 1 [PERSON_NAME] Sélection Candidat Top 2 [PERSON_NAME] S…" at bounding box center [788, 501] width 653 height 108
copy link "[PERSON_NAME]"
click at [90, 99] on div "Biens" at bounding box center [115, 97] width 231 height 25
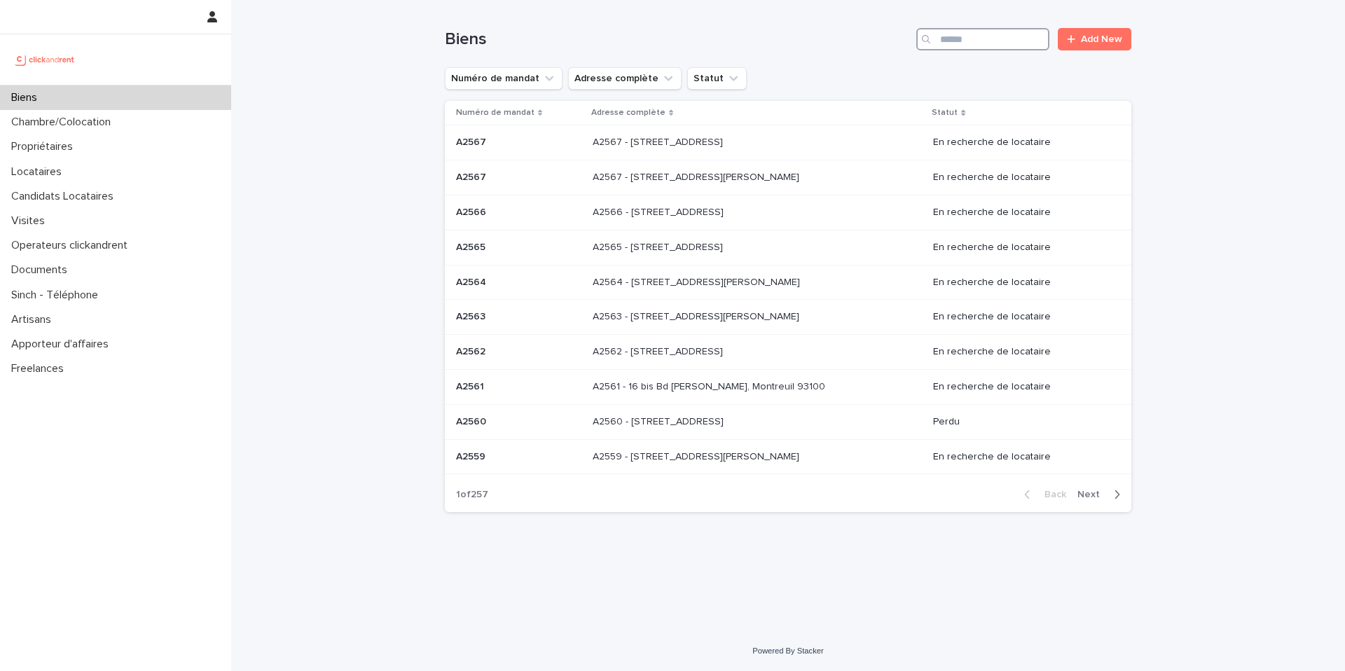
click at [997, 41] on input "Search" at bounding box center [983, 39] width 133 height 22
click at [996, 46] on input "Search" at bounding box center [983, 39] width 133 height 22
